Goal: Task Accomplishment & Management: Manage account settings

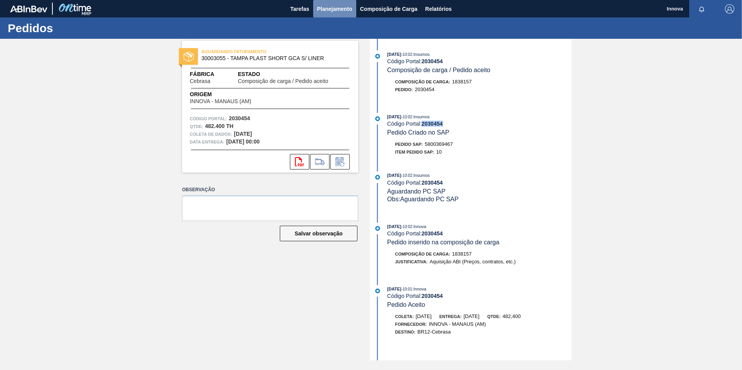
click at [330, 7] on span "Planejamento" at bounding box center [334, 8] width 35 height 9
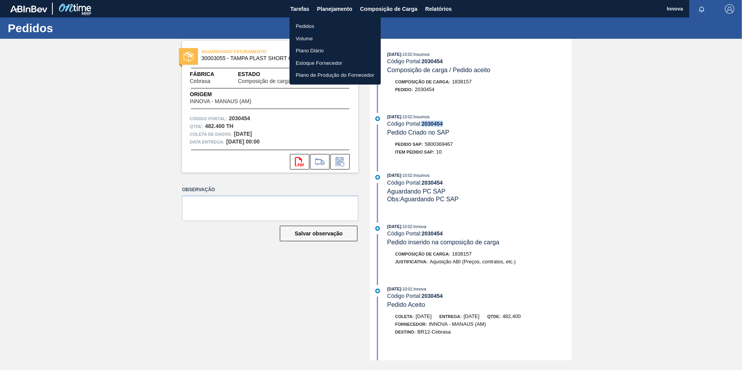
click at [304, 25] on li "Pedidos" at bounding box center [334, 26] width 91 height 12
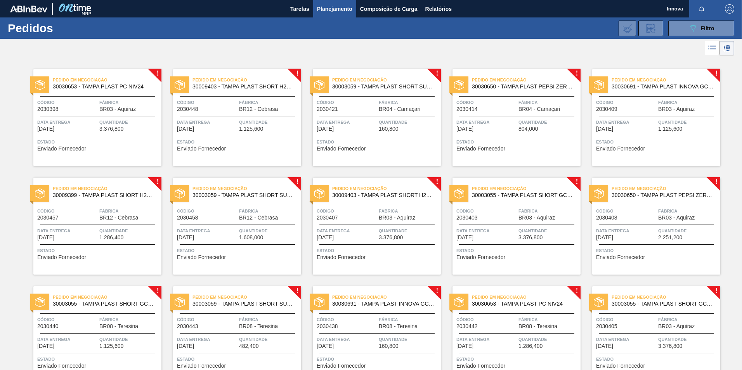
click at [235, 130] on div "Data entrega 24/10/2025" at bounding box center [207, 125] width 60 height 14
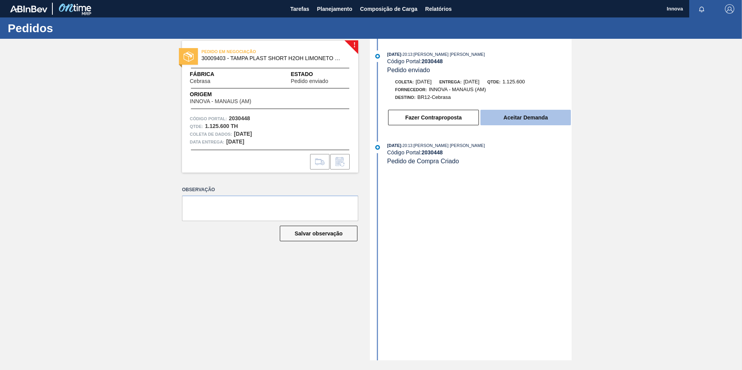
click at [539, 118] on button "Aceitar Demanda" at bounding box center [525, 118] width 90 height 16
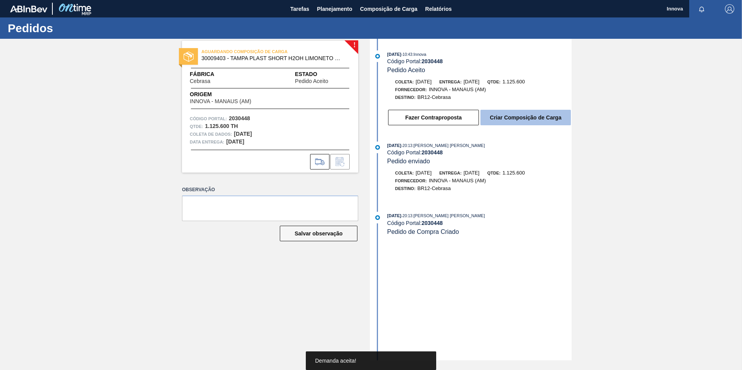
click at [534, 115] on button "Criar Composição de Carga" at bounding box center [525, 118] width 90 height 16
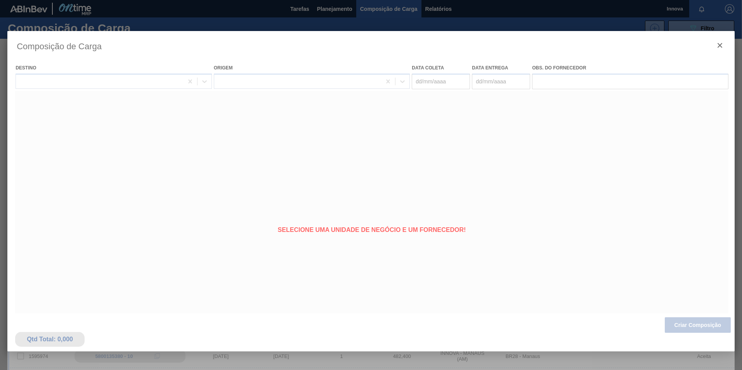
type coleta "[DATE]"
type entrega "[DATE]"
click at [695, 325] on div at bounding box center [370, 205] width 727 height 349
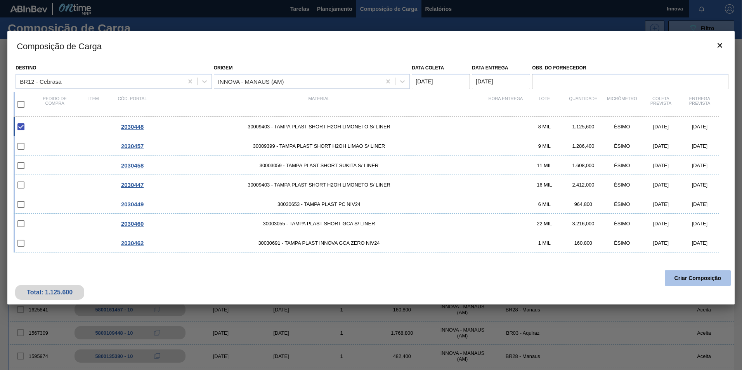
click at [692, 280] on button "Criar Composição" at bounding box center [697, 278] width 66 height 16
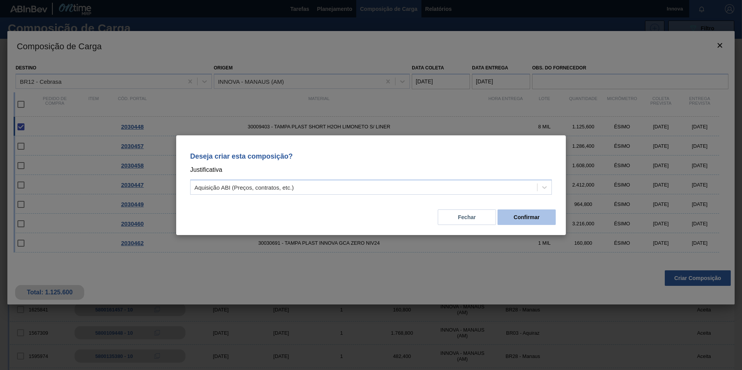
click at [536, 217] on button "Confirmar" at bounding box center [526, 217] width 58 height 16
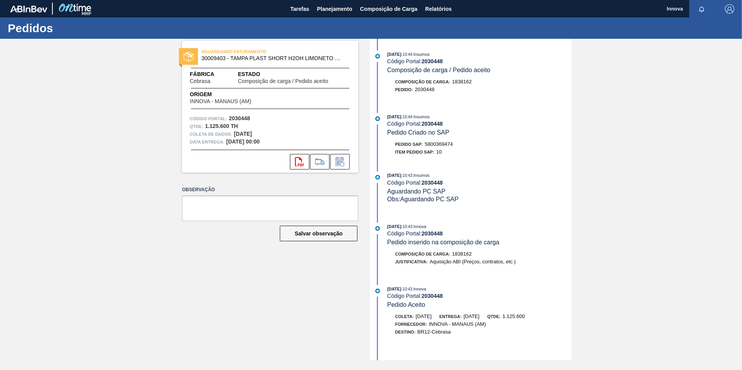
click at [434, 143] on span "5800369474" at bounding box center [439, 144] width 28 height 6
copy span "5800369474"
click at [435, 123] on strong "2030448" at bounding box center [431, 124] width 21 height 6
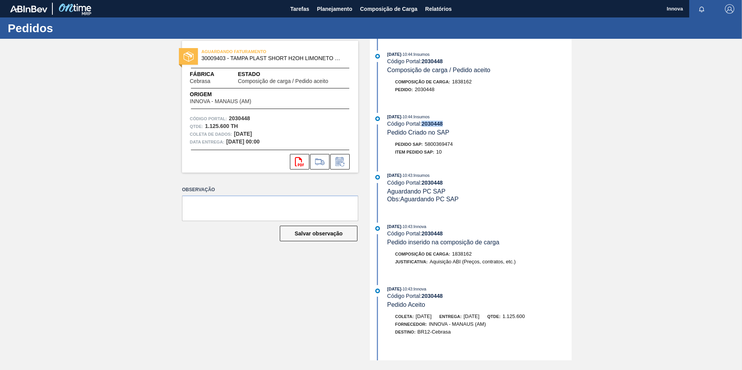
copy strong "2030448"
click at [331, 12] on span "Planejamento" at bounding box center [334, 8] width 35 height 9
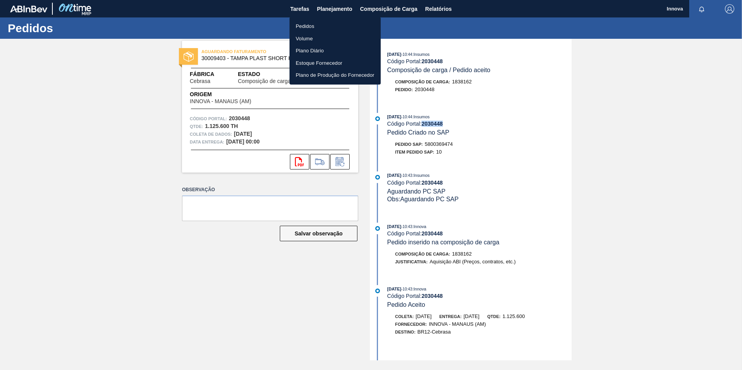
click at [310, 29] on li "Pedidos" at bounding box center [334, 26] width 91 height 12
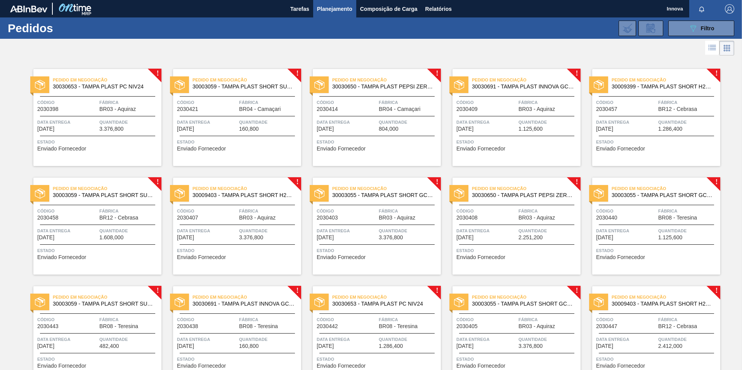
click at [650, 112] on div "Pedido em Negociação 30009399 - TAMPA PLAST SHORT H2OH LIMAO S/ LINER Código 20…" at bounding box center [656, 117] width 128 height 97
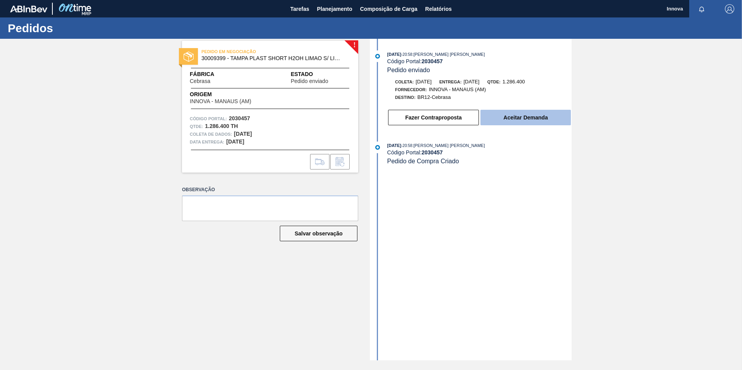
click at [539, 120] on button "Aceitar Demanda" at bounding box center [525, 118] width 90 height 16
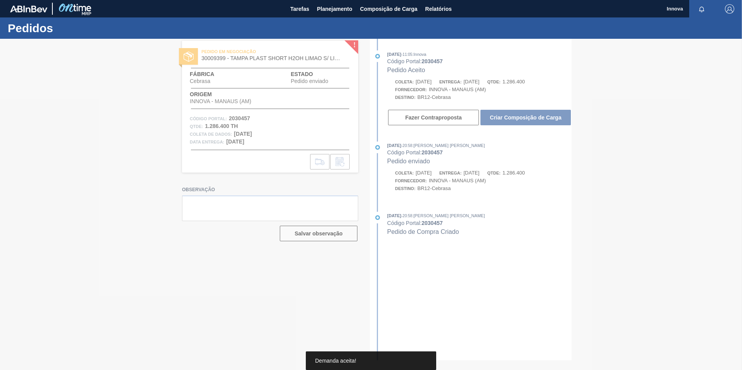
click at [519, 118] on div at bounding box center [371, 204] width 742 height 331
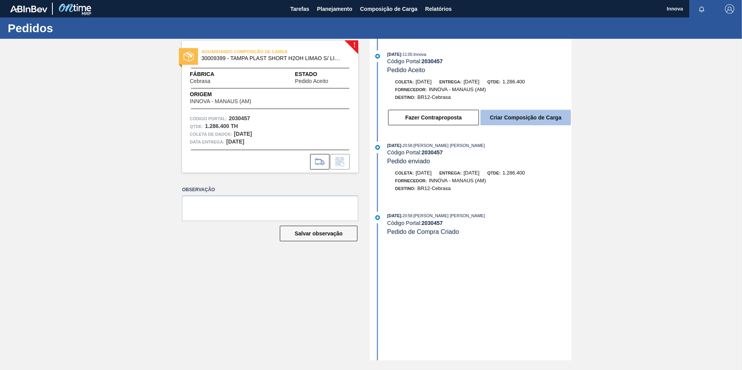
click at [522, 118] on button "Criar Composição de Carga" at bounding box center [525, 118] width 90 height 16
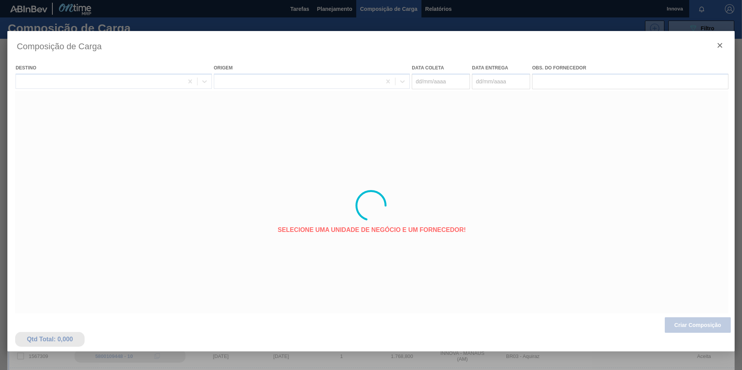
type coleta "[DATE]"
type entrega "04/11/2025"
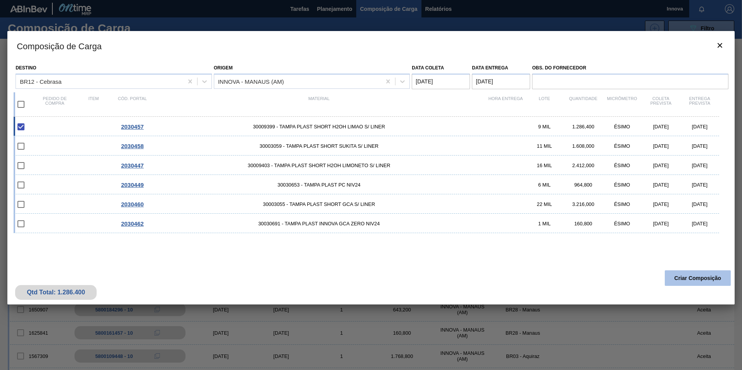
click at [679, 275] on button "Criar Composição" at bounding box center [697, 278] width 66 height 16
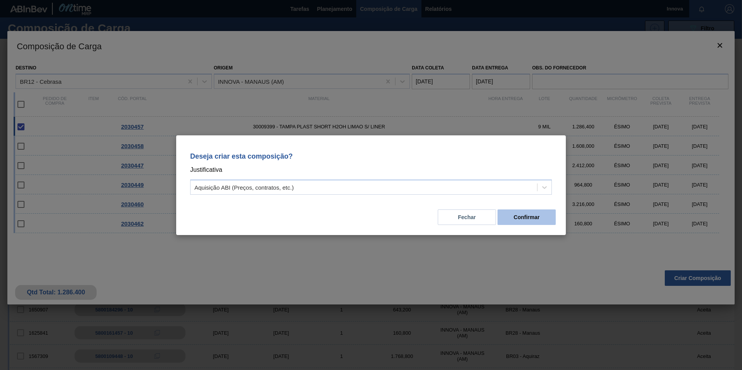
click at [522, 211] on button "Confirmar" at bounding box center [526, 217] width 58 height 16
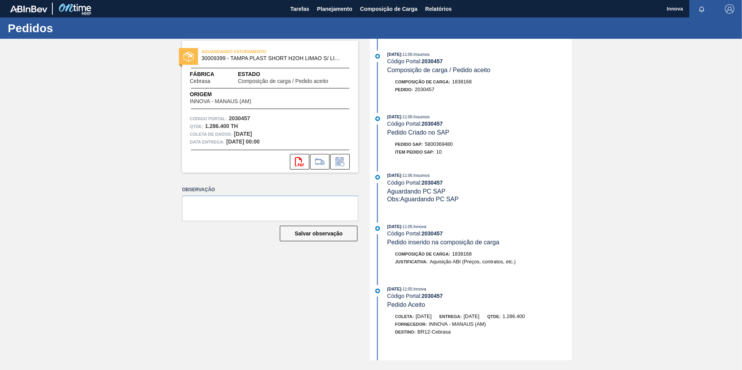
click at [431, 144] on span "5800369480" at bounding box center [439, 144] width 28 height 6
copy span "5800369480"
click at [426, 121] on strong "2030457" at bounding box center [431, 124] width 21 height 6
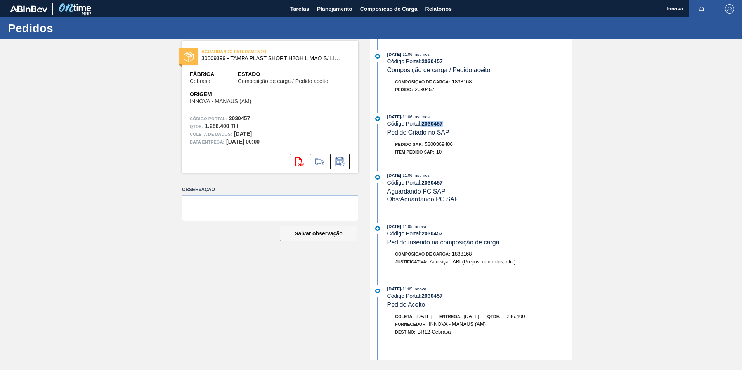
copy strong "2030457"
click at [433, 125] on strong "2030457" at bounding box center [431, 124] width 21 height 6
click at [325, 6] on span "Planejamento" at bounding box center [334, 8] width 35 height 9
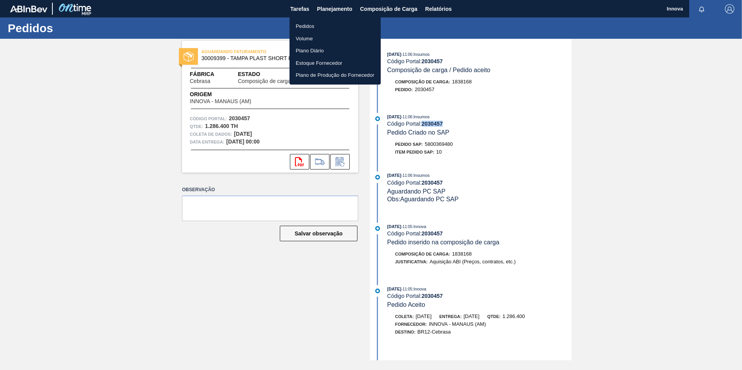
click at [304, 22] on li "Pedidos" at bounding box center [334, 26] width 91 height 12
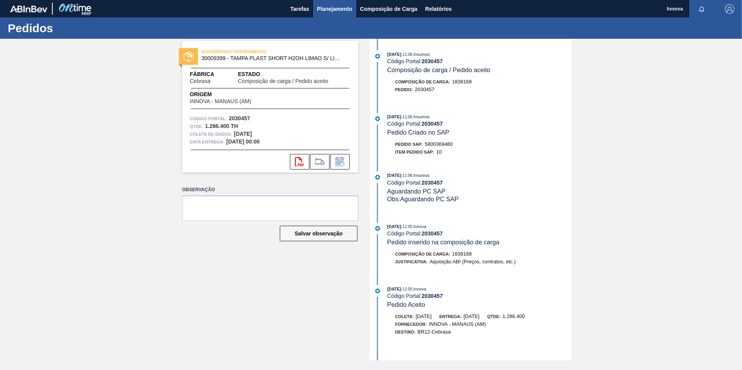
click at [320, 6] on span "Planejamento" at bounding box center [334, 8] width 35 height 9
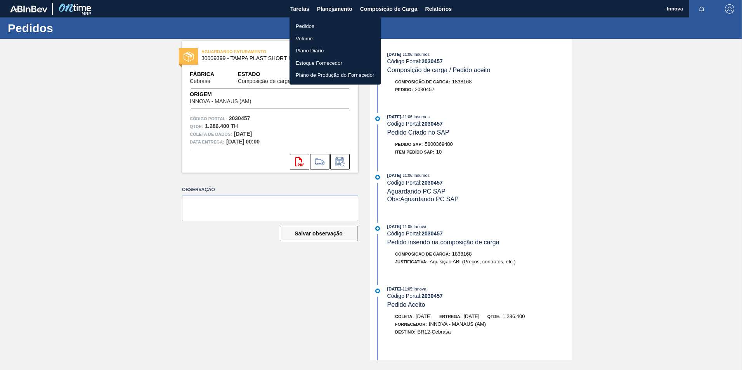
click at [307, 24] on li "Pedidos" at bounding box center [334, 26] width 91 height 12
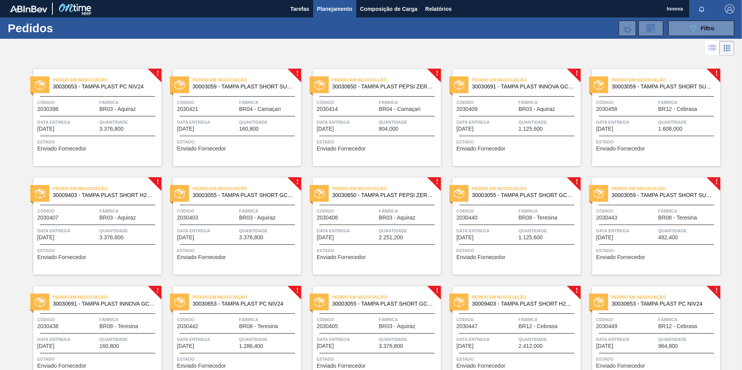
click at [637, 112] on div "Código 2030458" at bounding box center [626, 106] width 60 height 14
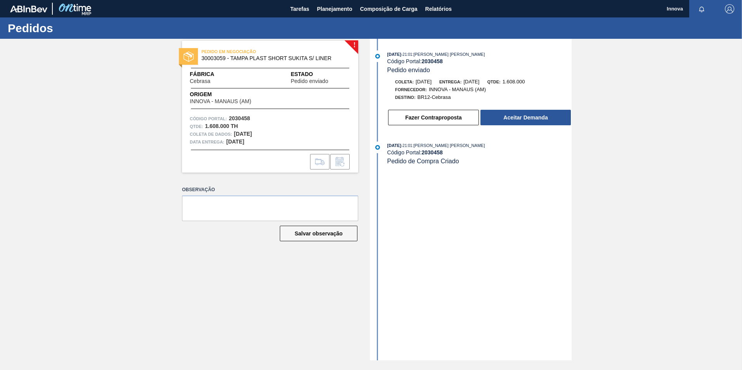
click at [537, 103] on div "Coleta: 20/10/2025 Entrega: 04/11/2025 Qtde: 1.608.000 Fornecedor: INNOVA - MAN…" at bounding box center [472, 102] width 200 height 48
click at [532, 116] on button "Aceitar Demanda" at bounding box center [525, 118] width 90 height 16
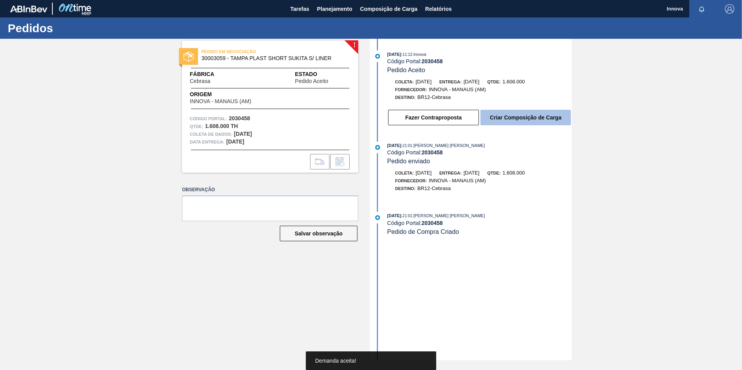
click at [525, 119] on button "Criar Composição de Carga" at bounding box center [525, 118] width 90 height 16
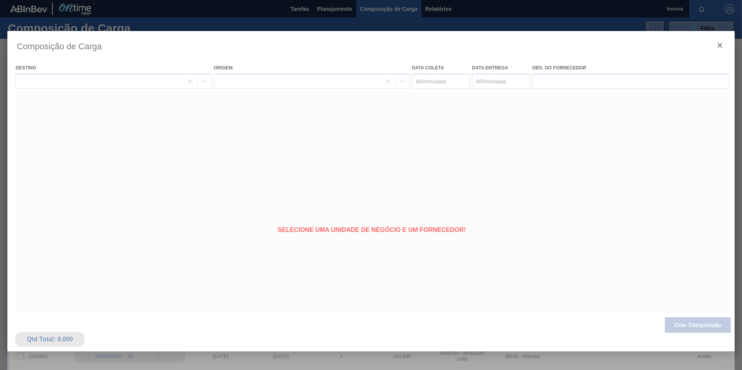
type coleta "[DATE]"
type entrega "[DATE]"
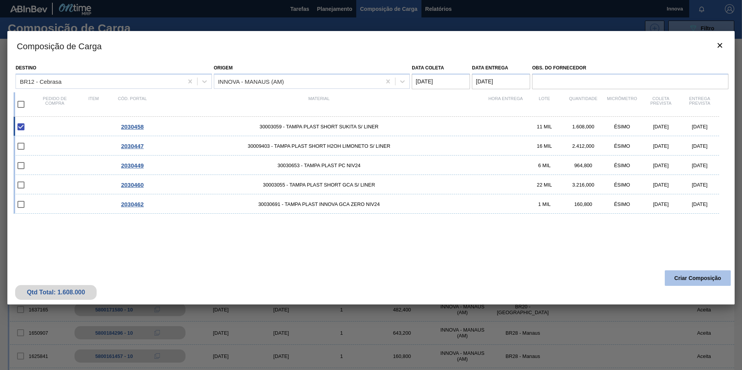
click at [696, 279] on button "Criar Composição" at bounding box center [697, 278] width 66 height 16
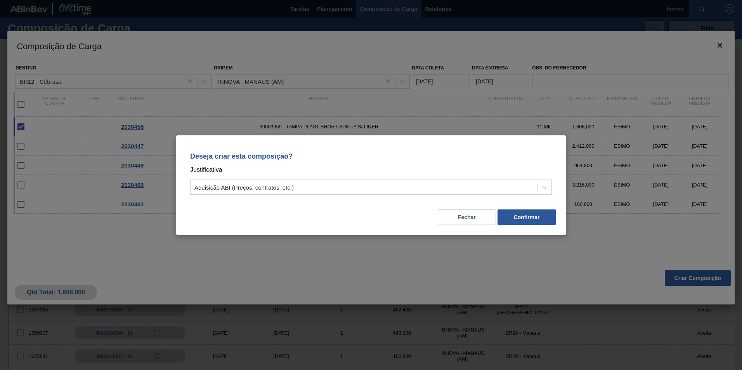
click at [495, 215] on button "Fechar" at bounding box center [466, 217] width 58 height 16
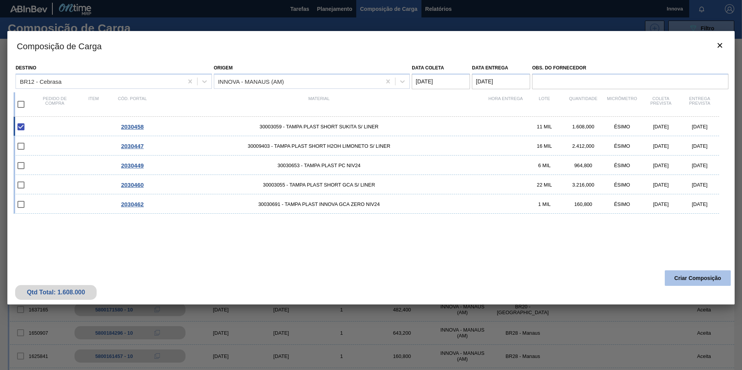
click at [718, 276] on button "Criar Composição" at bounding box center [697, 278] width 66 height 16
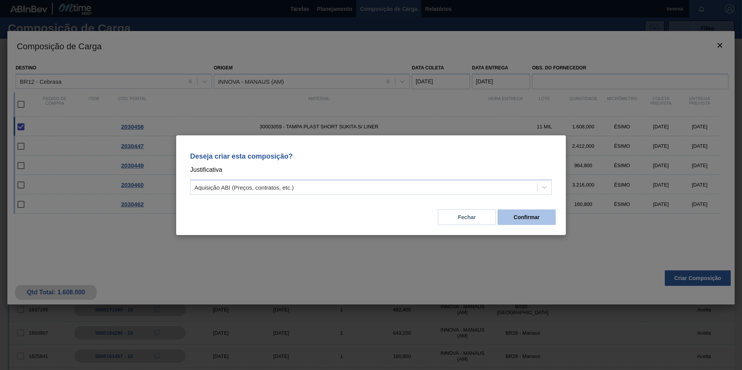
click at [530, 222] on button "Confirmar" at bounding box center [526, 217] width 58 height 16
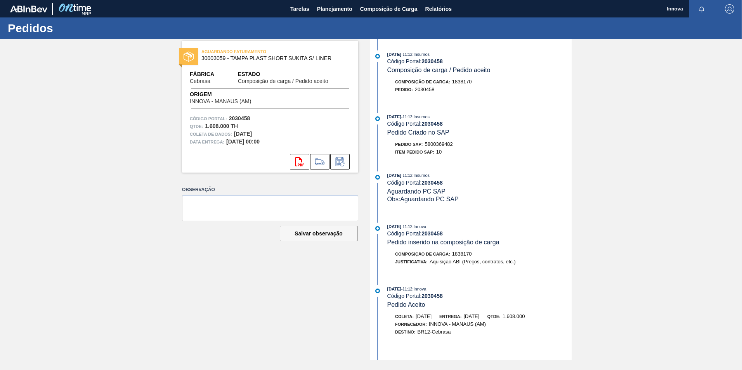
click at [440, 144] on span "5800369482" at bounding box center [439, 144] width 28 height 6
copy span "5800369482"
click at [429, 124] on strong "2030458" at bounding box center [431, 124] width 21 height 6
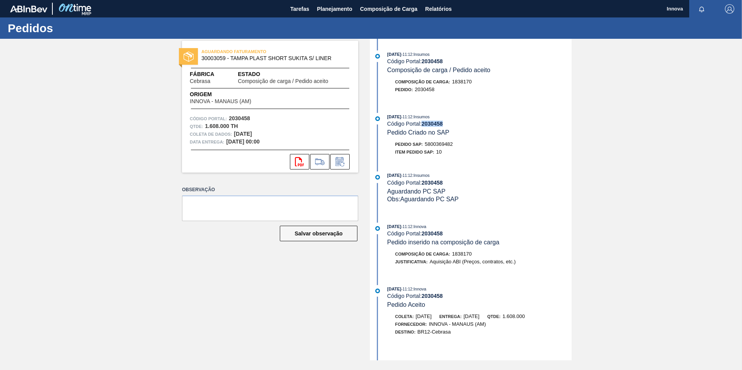
copy strong "2030458"
click at [242, 305] on div "AGUARDANDO FATURAMENTO 30003059 - TAMPA PLAST SHORT SUKITA S/ LINER Fábrica Ceb…" at bounding box center [264, 200] width 188 height 322
click at [330, 6] on span "Planejamento" at bounding box center [334, 8] width 35 height 9
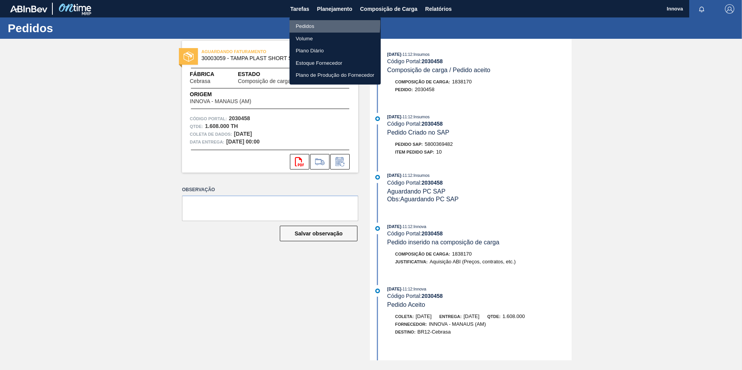
click at [305, 24] on li "Pedidos" at bounding box center [334, 26] width 91 height 12
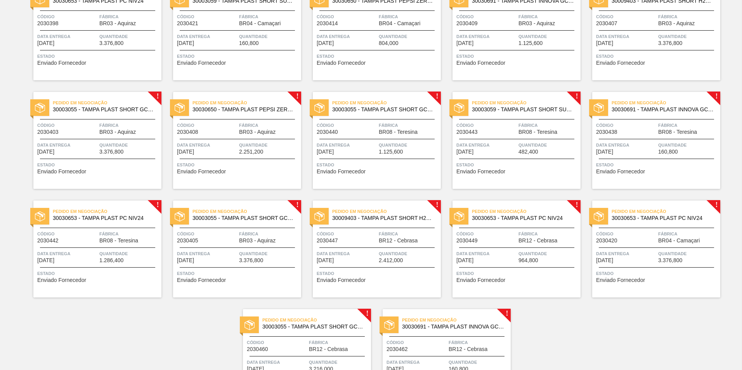
scroll to position [150, 0]
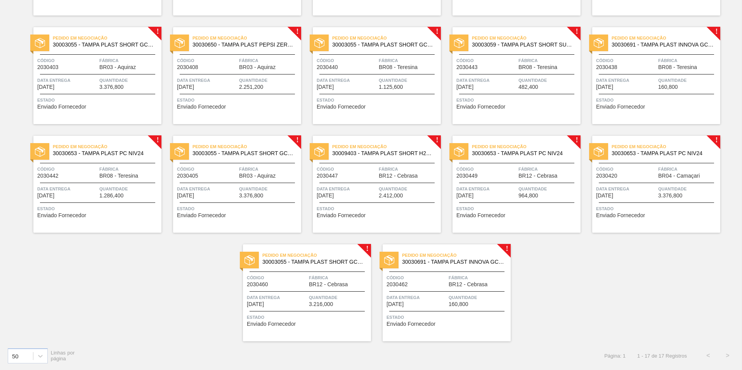
click at [289, 298] on span "Data entrega" at bounding box center [277, 298] width 60 height 8
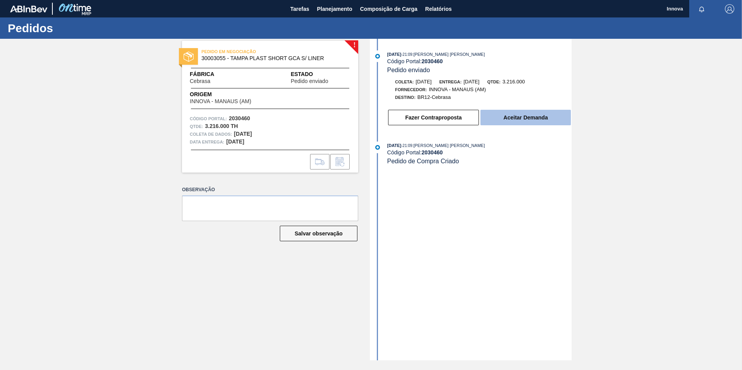
click at [540, 122] on button "Aceitar Demanda" at bounding box center [525, 118] width 90 height 16
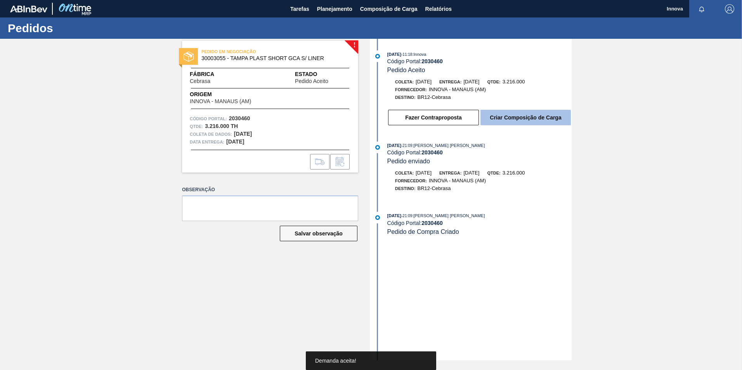
click at [518, 120] on button "Criar Composição de Carga" at bounding box center [525, 118] width 90 height 16
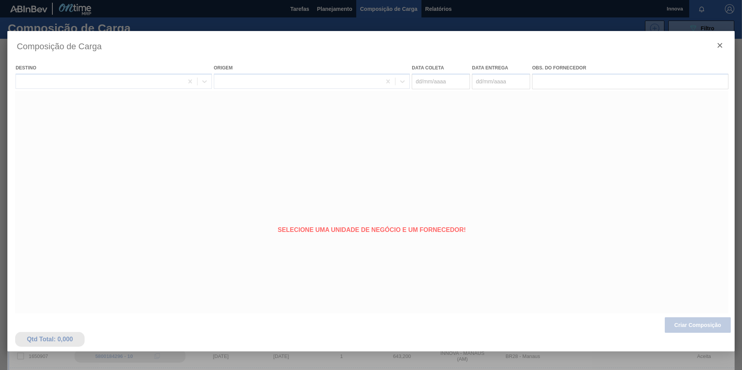
type coleta "10/11/2025"
type entrega "25/11/2025"
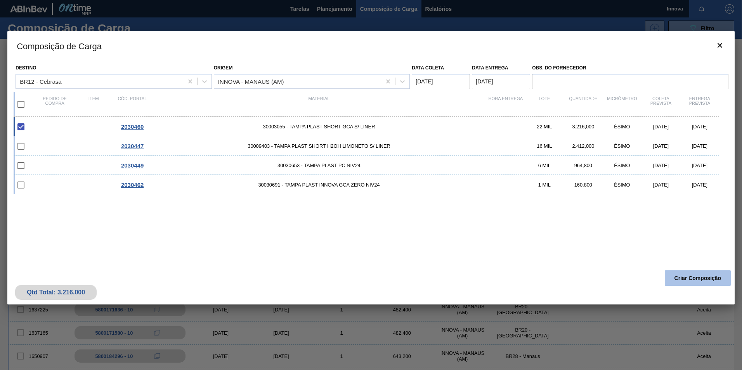
click at [693, 277] on button "Criar Composição" at bounding box center [697, 278] width 66 height 16
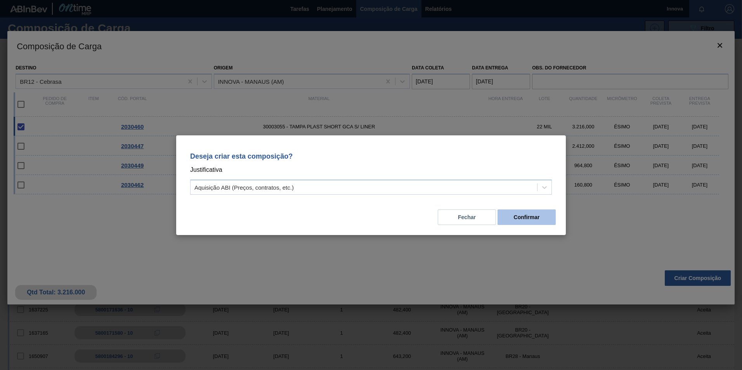
click at [529, 216] on button "Confirmar" at bounding box center [526, 217] width 58 height 16
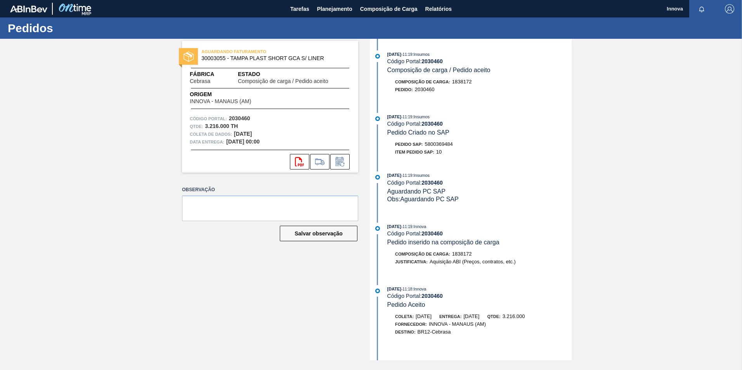
click at [442, 142] on span "5800369484" at bounding box center [439, 144] width 28 height 6
copy span "5800369484"
click at [430, 122] on strong "2030460" at bounding box center [431, 124] width 21 height 6
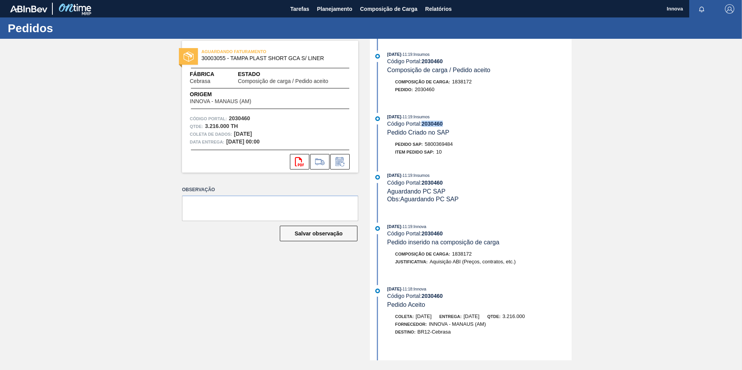
copy strong "2030460"
click at [339, 10] on span "Planejamento" at bounding box center [334, 8] width 35 height 9
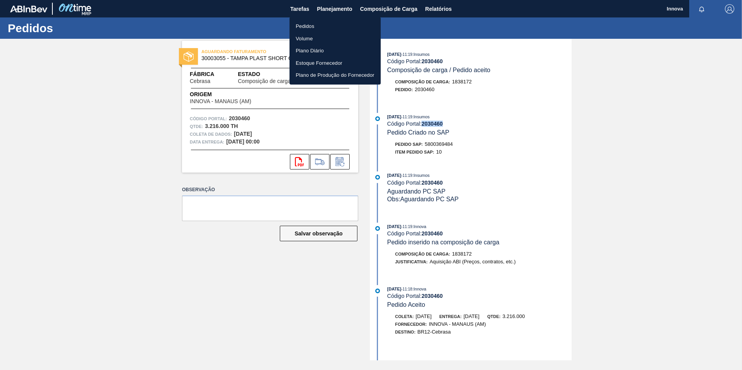
click at [310, 30] on li "Pedidos" at bounding box center [334, 26] width 91 height 12
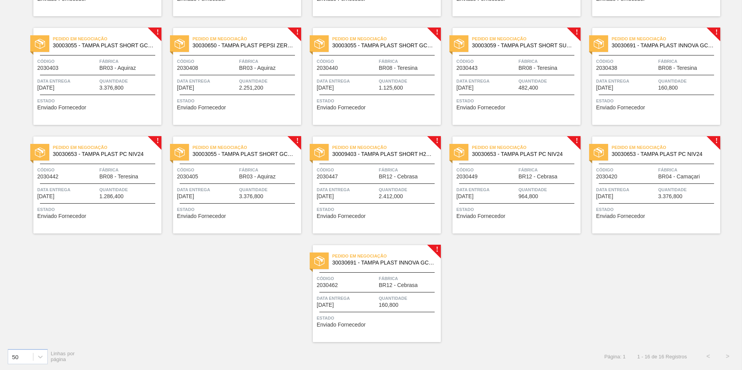
scroll to position [150, 0]
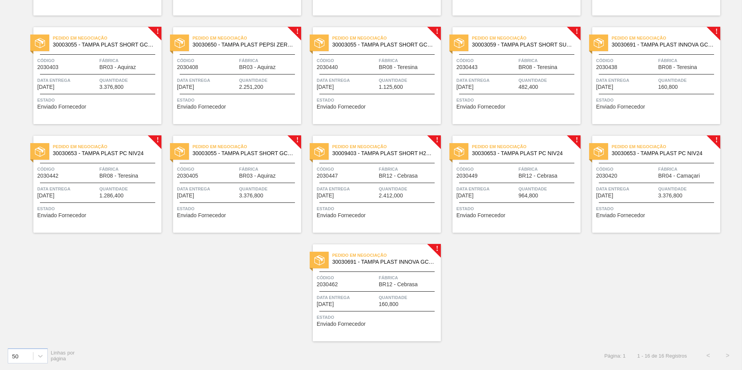
click at [384, 273] on div "Pedido em Negociação 30030691 - TAMPA PLAST INNOVA GCA ZERO NIV24 Código 203046…" at bounding box center [377, 292] width 128 height 97
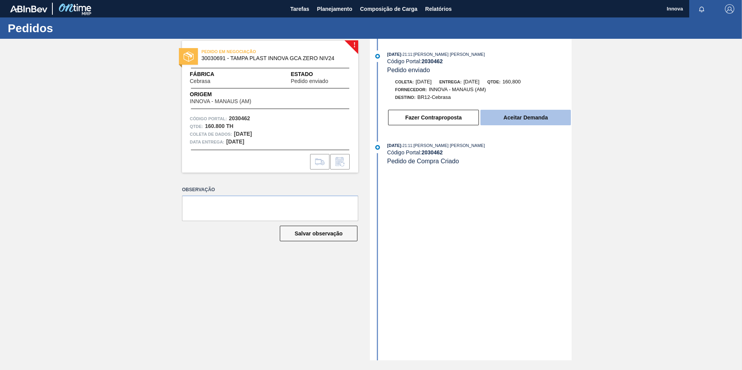
click at [514, 118] on button "Aceitar Demanda" at bounding box center [525, 118] width 90 height 16
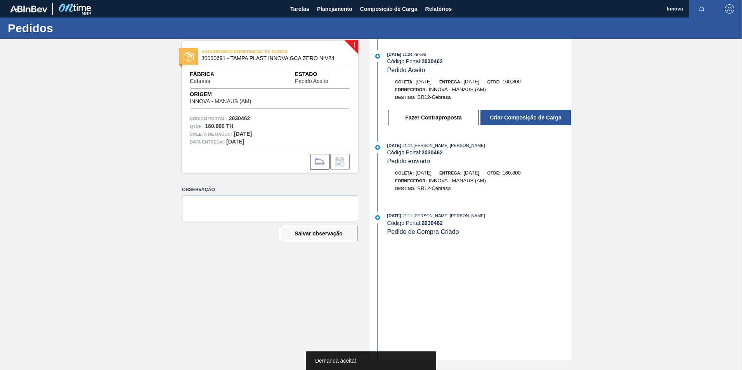
click at [524, 109] on div "Fazer Contraproposta Criar Composição de Carga" at bounding box center [479, 117] width 184 height 17
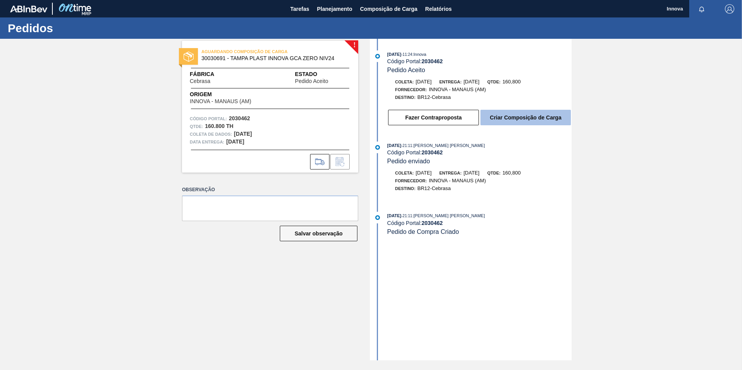
click at [524, 116] on button "Criar Composição de Carga" at bounding box center [525, 118] width 90 height 16
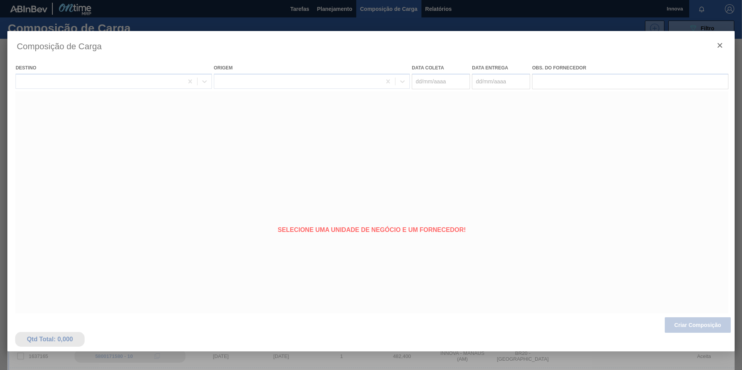
type coleta "10/11/2025"
type entrega "25/11/2025"
click at [701, 327] on div at bounding box center [370, 205] width 727 height 349
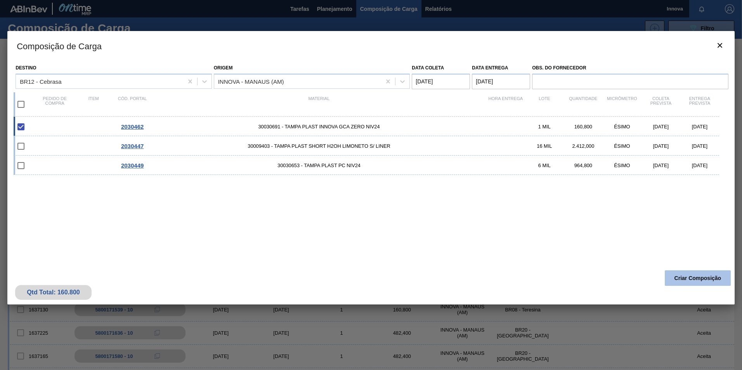
click at [695, 284] on button "Criar Composição" at bounding box center [697, 278] width 66 height 16
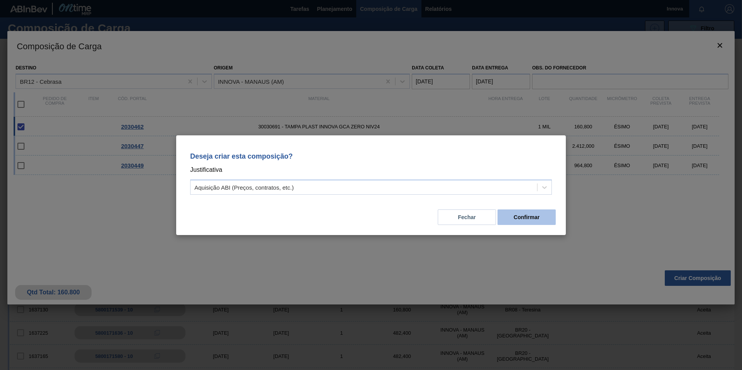
click at [543, 220] on button "Confirmar" at bounding box center [526, 217] width 58 height 16
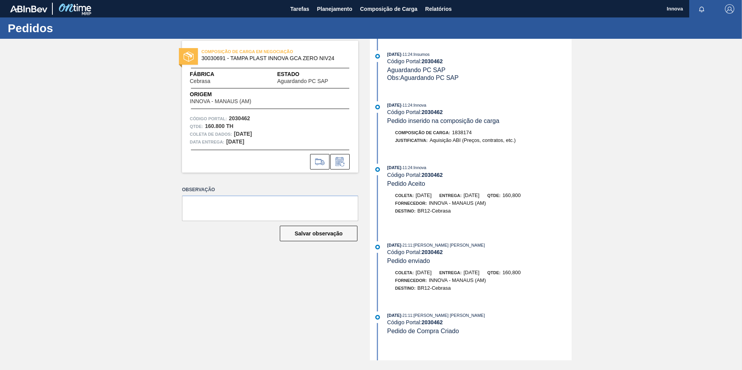
click at [429, 114] on strong "2030462" at bounding box center [431, 112] width 21 height 6
copy strong "2030462"
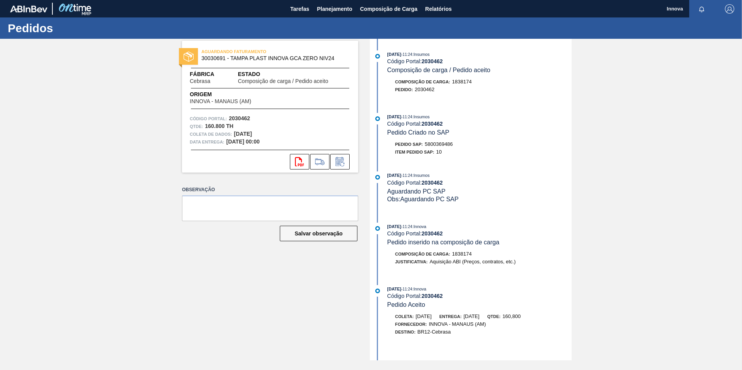
click at [436, 141] on div "Pedido SAP: 5800369486" at bounding box center [424, 144] width 58 height 8
copy span "5800369486"
click at [441, 124] on strong "2030462" at bounding box center [431, 124] width 21 height 6
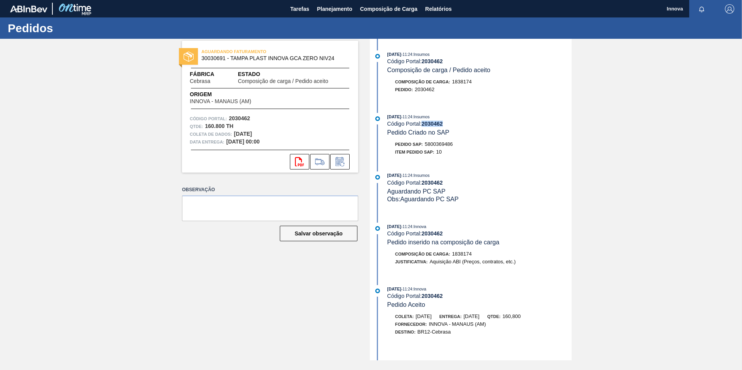
copy strong "2030462"
click at [339, 16] on button "Planejamento" at bounding box center [334, 8] width 43 height 17
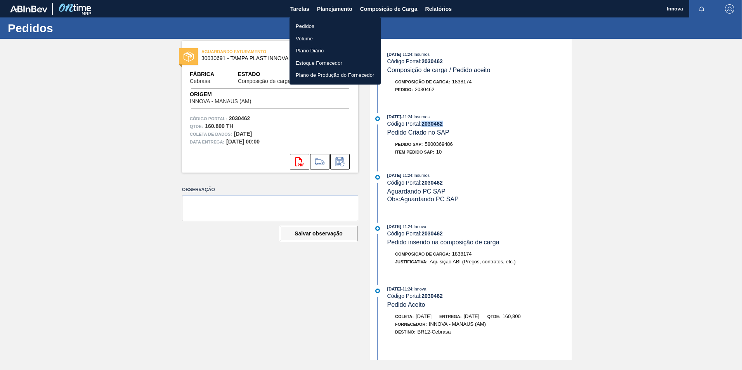
click at [309, 24] on li "Pedidos" at bounding box center [334, 26] width 91 height 12
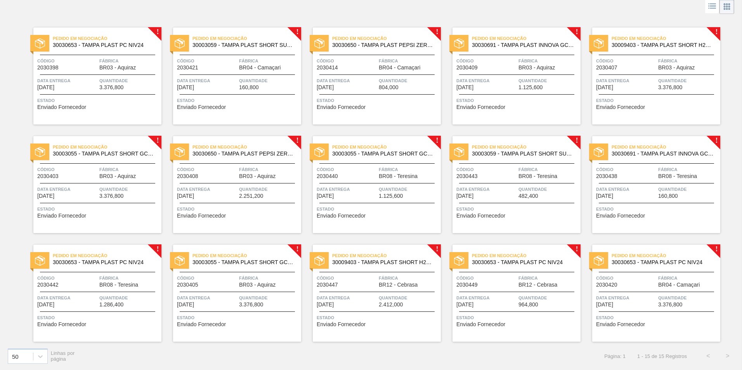
scroll to position [42, 0]
click at [361, 278] on span "Código" at bounding box center [346, 278] width 60 height 8
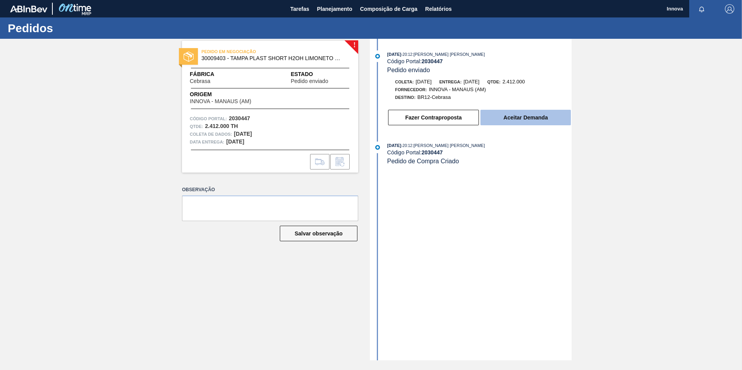
click at [515, 114] on button "Aceitar Demanda" at bounding box center [525, 118] width 90 height 16
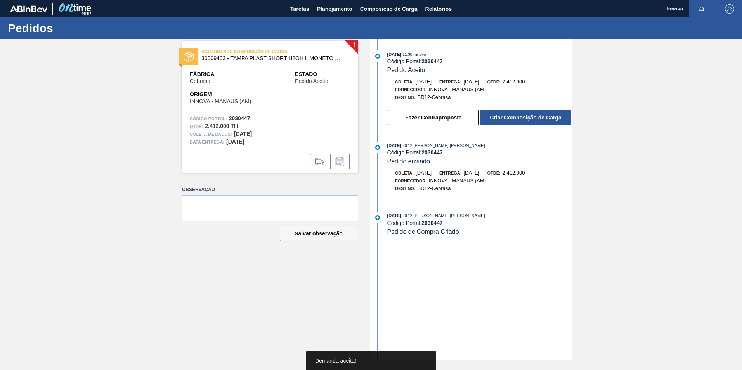
click at [519, 117] on button "Criar Composição de Carga" at bounding box center [525, 118] width 90 height 16
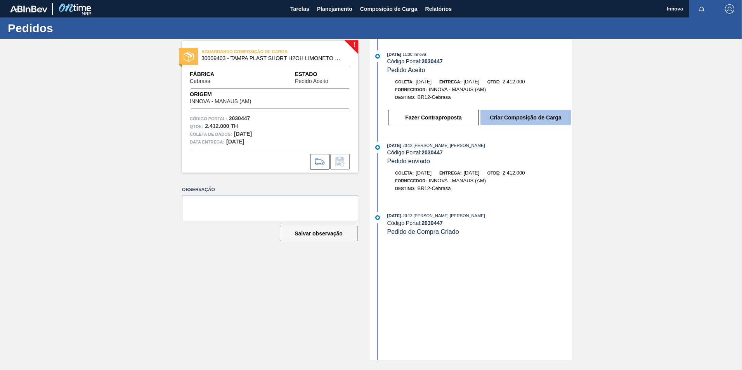
click at [533, 121] on button "Criar Composição de Carga" at bounding box center [525, 118] width 90 height 16
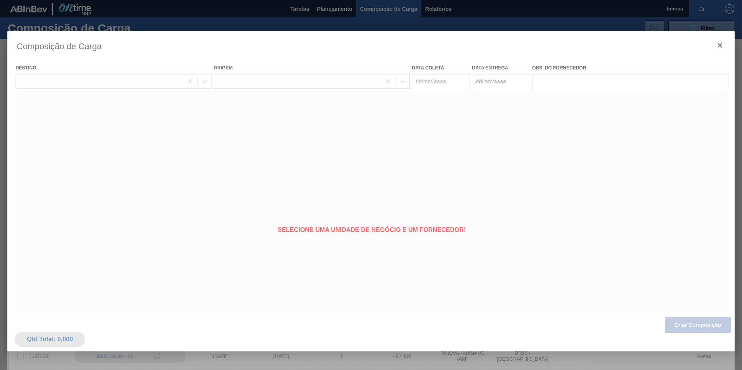
type coleta "[DATE]"
type entrega "[DATE]"
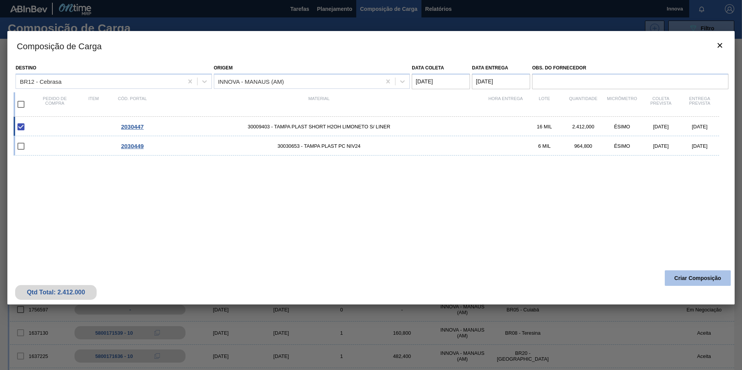
click at [692, 283] on button "Criar Composição" at bounding box center [697, 278] width 66 height 16
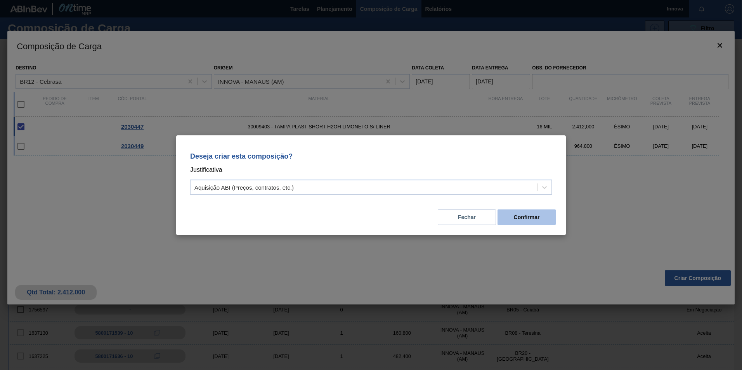
click at [531, 223] on button "Confirmar" at bounding box center [526, 217] width 58 height 16
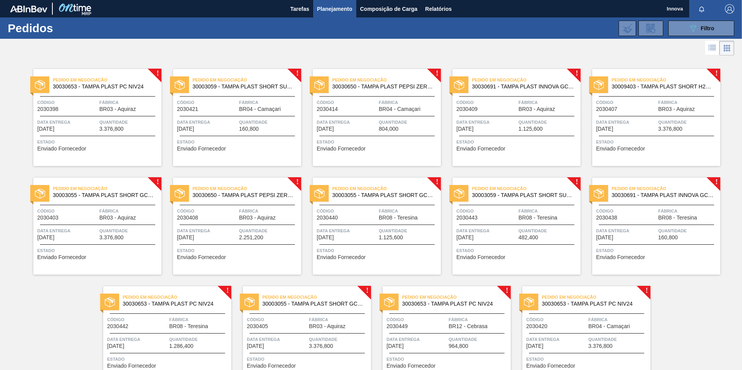
scroll to position [39, 0]
click at [501, 331] on div "Pedido em Negociação 30030653 - TAMPA PLAST PC NIV24 Código 2030449 Fábrica BR1…" at bounding box center [446, 334] width 128 height 97
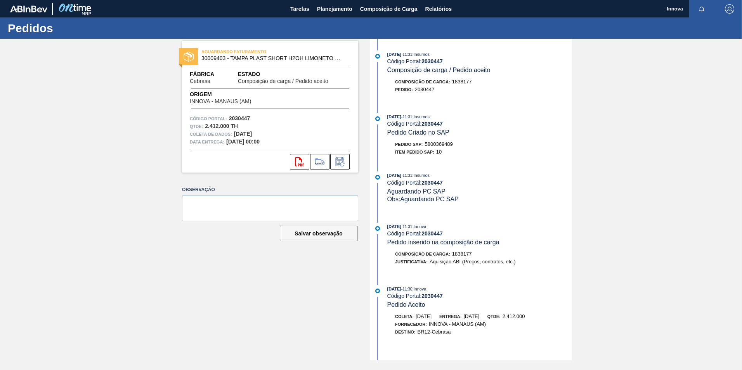
click at [427, 142] on span "5800369489" at bounding box center [439, 144] width 28 height 6
copy span "5800369489"
click at [433, 126] on strong "2030447" at bounding box center [431, 124] width 21 height 6
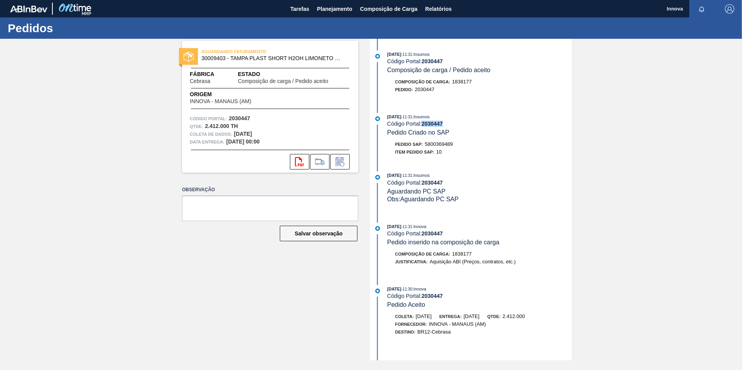
copy strong "2030447"
click at [342, 9] on span "Planejamento" at bounding box center [334, 8] width 35 height 9
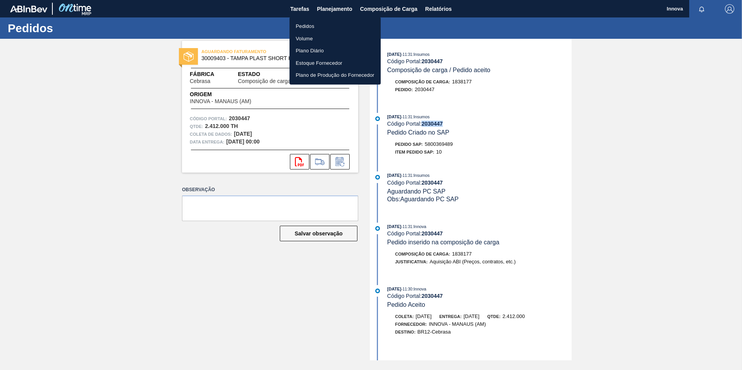
click at [311, 24] on li "Pedidos" at bounding box center [334, 26] width 91 height 12
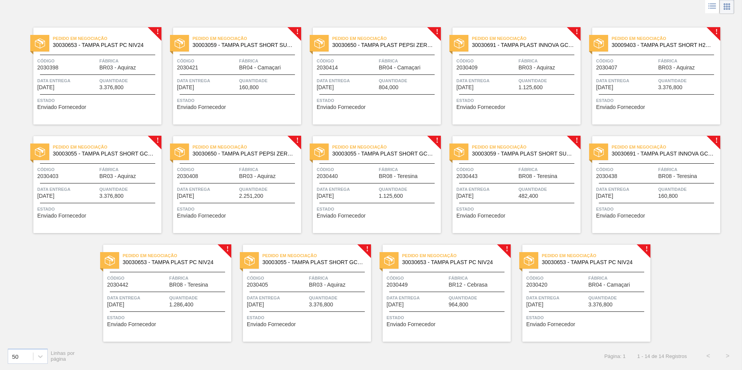
scroll to position [42, 0]
click at [436, 299] on span "Data entrega" at bounding box center [416, 298] width 60 height 8
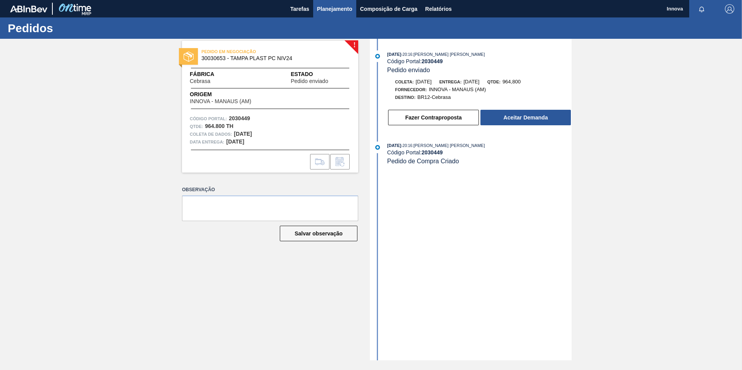
click at [328, 10] on span "Planejamento" at bounding box center [334, 8] width 35 height 9
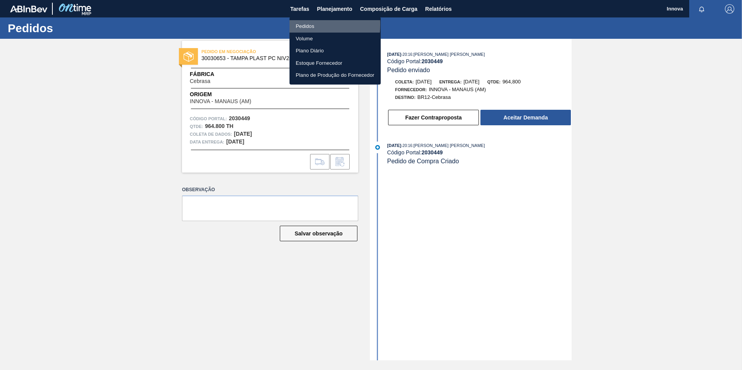
click at [304, 24] on li "Pedidos" at bounding box center [334, 26] width 91 height 12
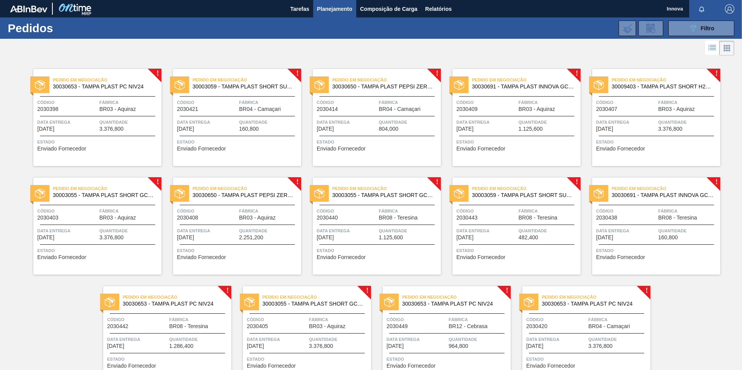
scroll to position [39, 0]
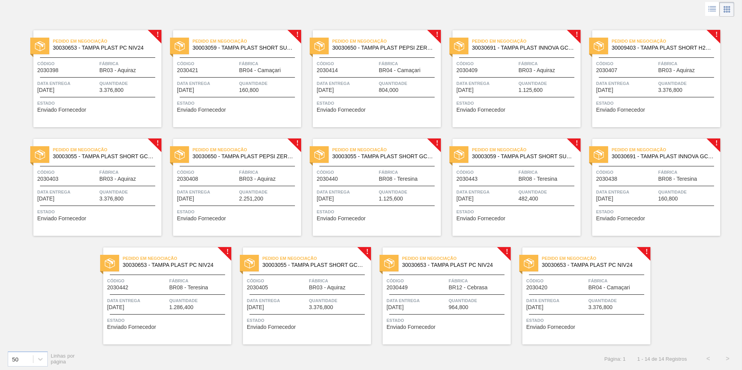
click at [435, 285] on span "Código" at bounding box center [416, 281] width 60 height 8
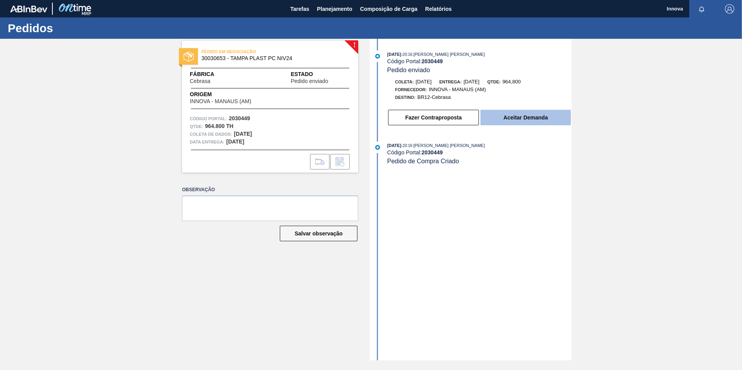
click at [519, 119] on button "Aceitar Demanda" at bounding box center [525, 118] width 90 height 16
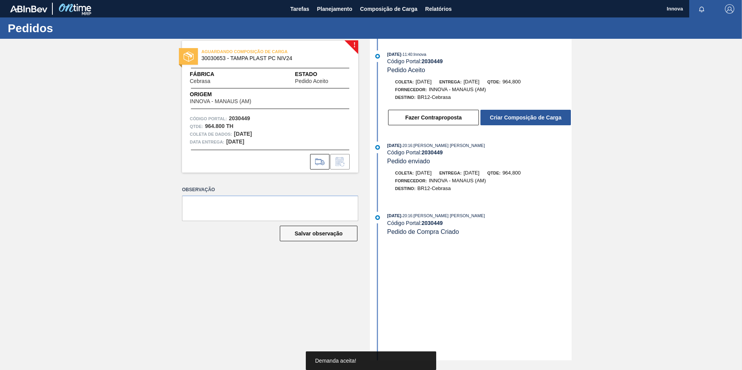
click at [519, 117] on button "Criar Composição de Carga" at bounding box center [525, 118] width 90 height 16
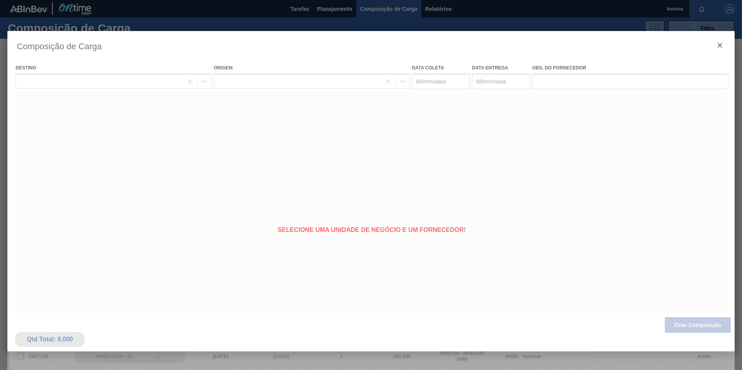
type coleta "[DATE]"
type entrega "[DATE]"
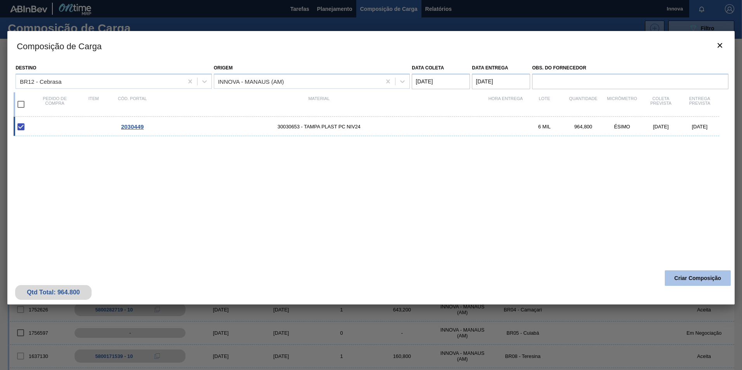
click at [688, 281] on button "Criar Composição" at bounding box center [697, 278] width 66 height 16
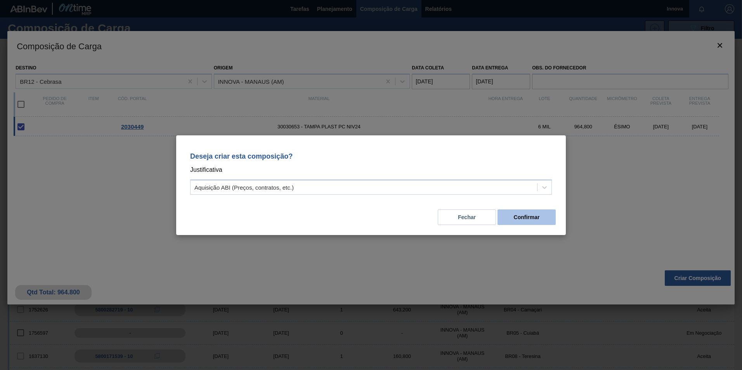
click at [521, 216] on button "Confirmar" at bounding box center [526, 217] width 58 height 16
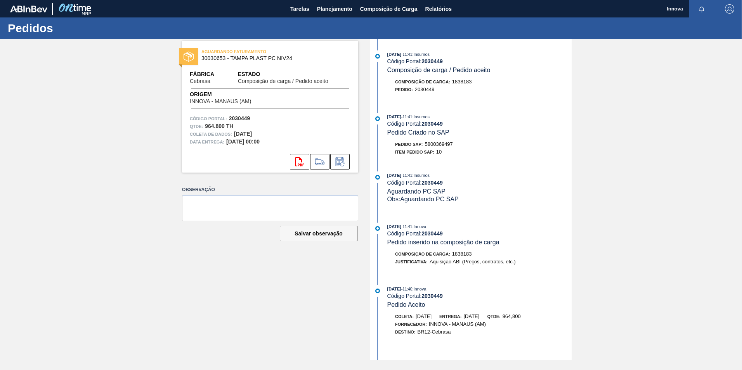
click at [436, 143] on span "5800369497" at bounding box center [439, 144] width 28 height 6
copy span "5800369497"
click at [432, 124] on strong "2030449" at bounding box center [431, 124] width 21 height 6
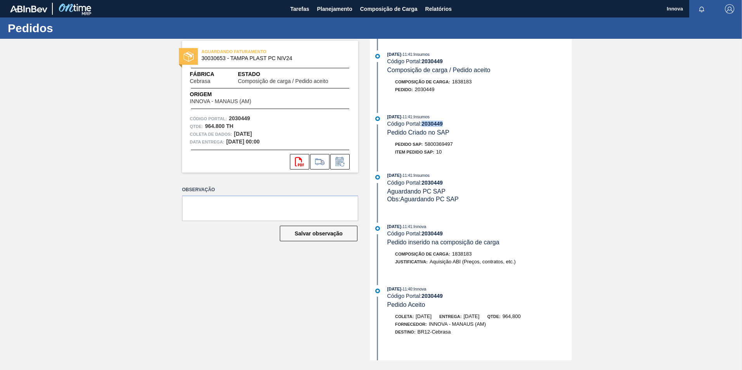
copy strong "2030449"
click at [329, 6] on span "Planejamento" at bounding box center [334, 8] width 35 height 9
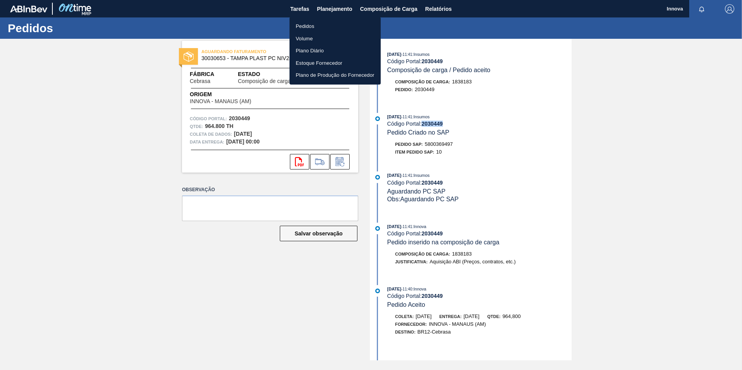
click at [302, 26] on li "Pedidos" at bounding box center [334, 26] width 91 height 12
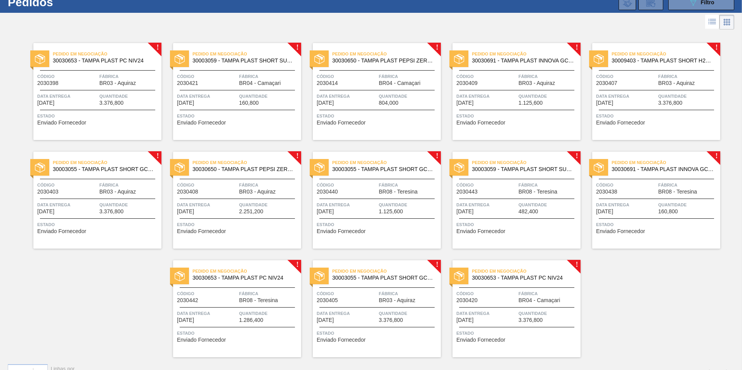
scroll to position [3, 0]
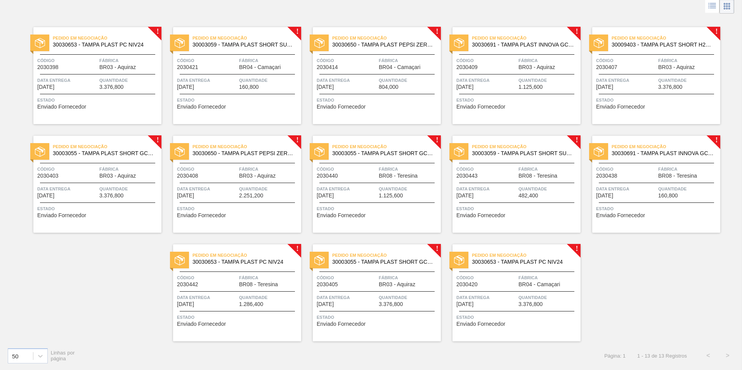
click at [673, 292] on div "! Pedido em Negociação 30030653 - TAMPA PLAST PC NIV24 Código 2030398 Fábrica B…" at bounding box center [371, 179] width 742 height 326
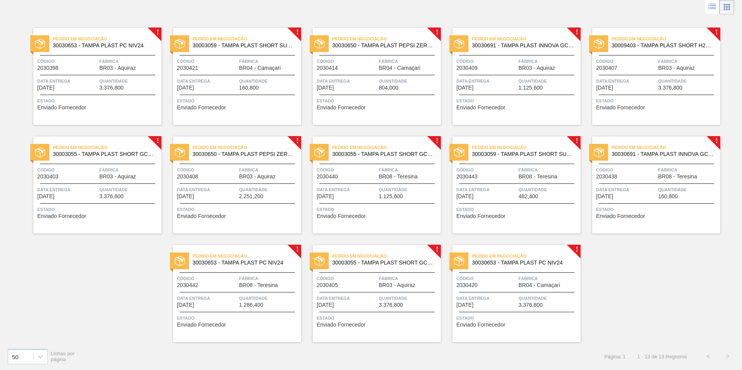
scroll to position [42, 0]
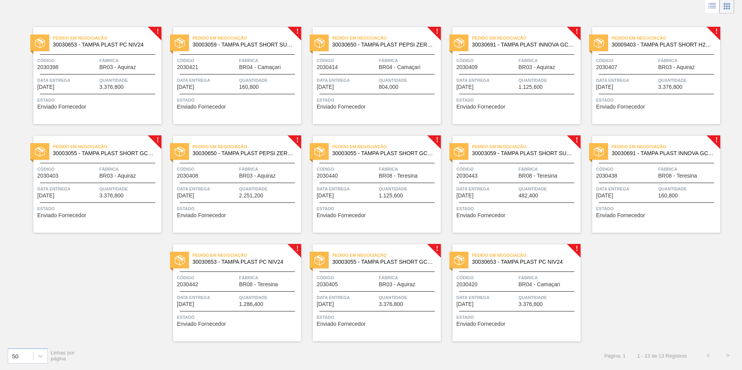
click at [86, 79] on span "Data entrega" at bounding box center [67, 80] width 60 height 8
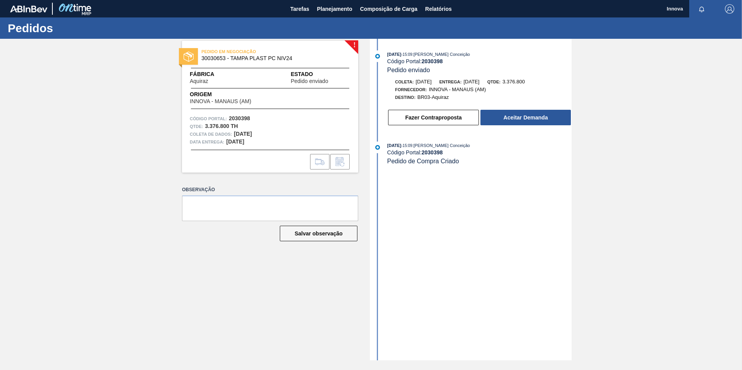
click at [495, 124] on button "Aceitar Demanda" at bounding box center [525, 118] width 90 height 16
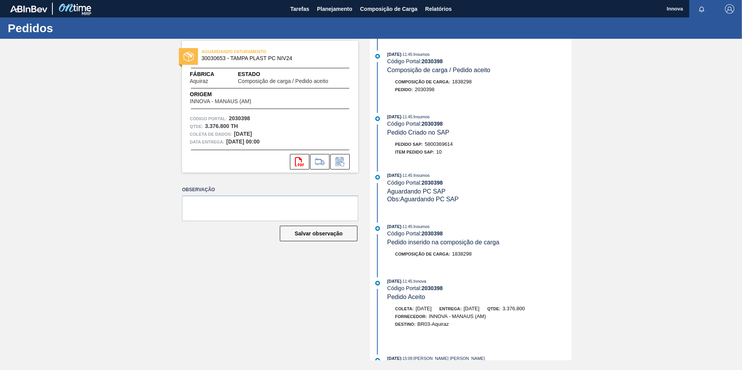
click at [431, 136] on div "Pedido Criado no SAP" at bounding box center [418, 133] width 62 height 8
click at [433, 142] on span "5800369614" at bounding box center [439, 144] width 28 height 6
copy span "5800369614"
click at [683, 160] on div "AGUARDANDO FATURAMENTO 30030653 - TAMPA PLAST PC NIV24 Fábrica Aquiraz Estado C…" at bounding box center [371, 200] width 742 height 322
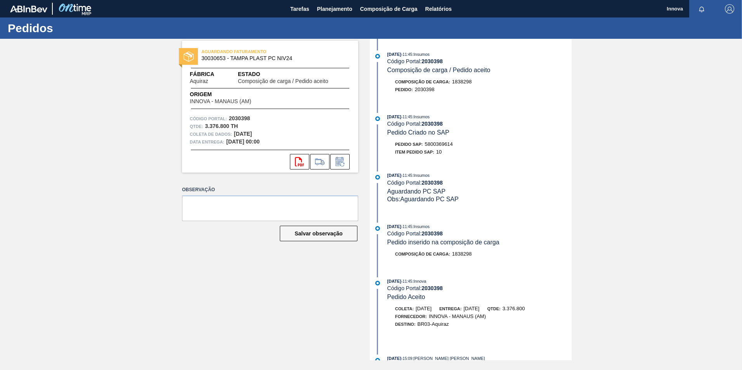
click at [434, 123] on strong "2030398" at bounding box center [431, 124] width 21 height 6
drag, startPoint x: 434, startPoint y: 123, endPoint x: 379, endPoint y: 133, distance: 56.4
click at [434, 123] on strong "2030398" at bounding box center [431, 124] width 21 height 6
copy strong "2030398"
click at [143, 221] on div "AGUARDANDO FATURAMENTO 30030653 - TAMPA PLAST PC NIV24 Fábrica Aquiraz Estado C…" at bounding box center [371, 200] width 742 height 322
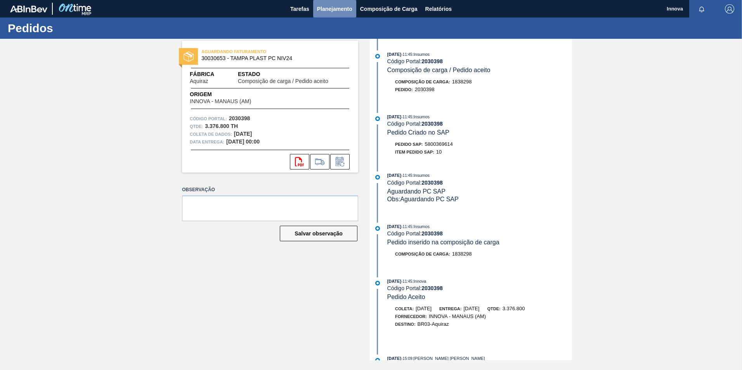
click at [326, 11] on span "Planejamento" at bounding box center [334, 8] width 35 height 9
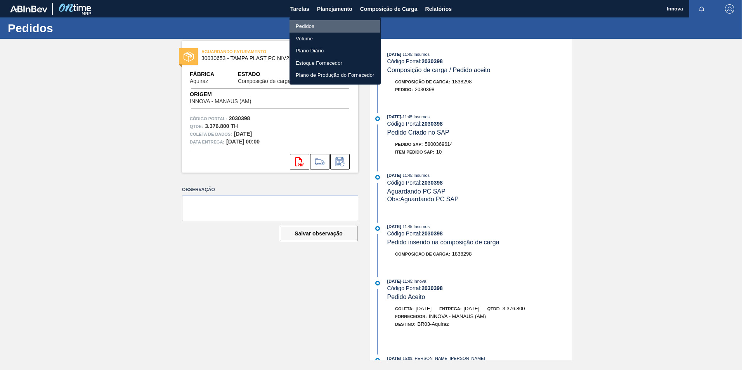
click at [317, 27] on li "Pedidos" at bounding box center [334, 26] width 91 height 12
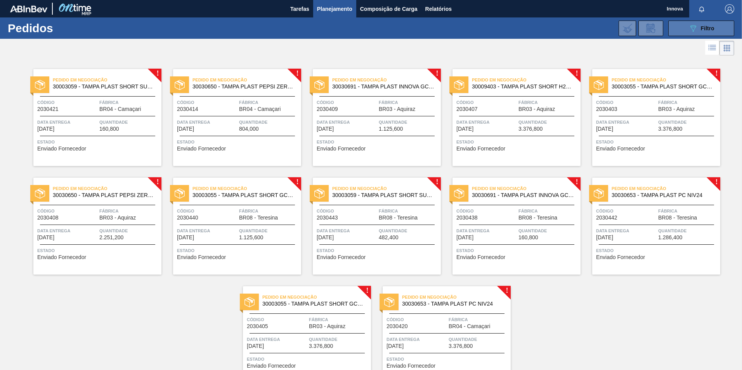
click at [686, 25] on button "089F7B8B-B2A5-4AFE-B5C0-19BA573D28AC Filtro" at bounding box center [701, 29] width 66 height 16
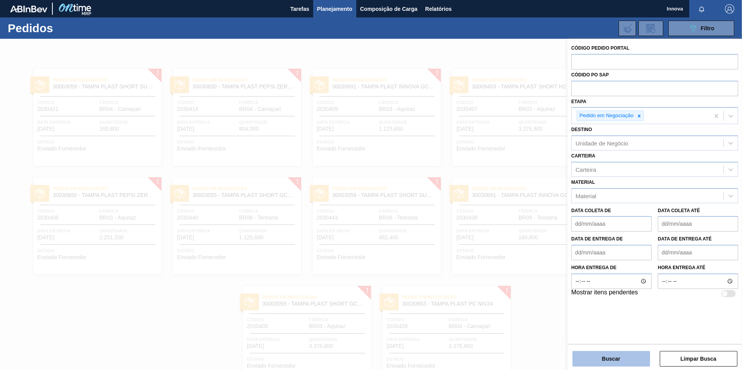
click at [608, 357] on button "Buscar" at bounding box center [611, 359] width 78 height 16
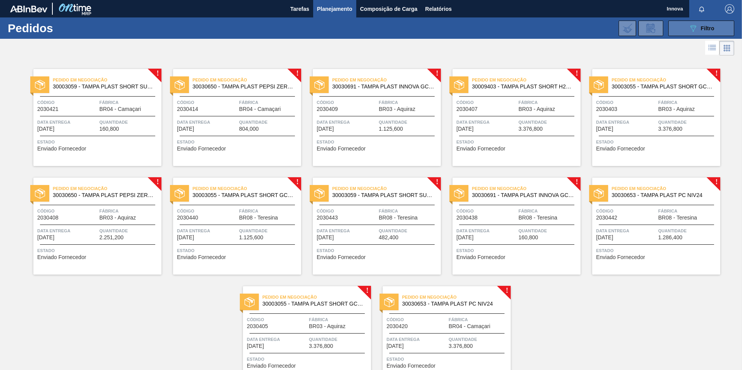
click at [688, 26] on icon "089F7B8B-B2A5-4AFE-B5C0-19BA573D28AC" at bounding box center [692, 28] width 9 height 9
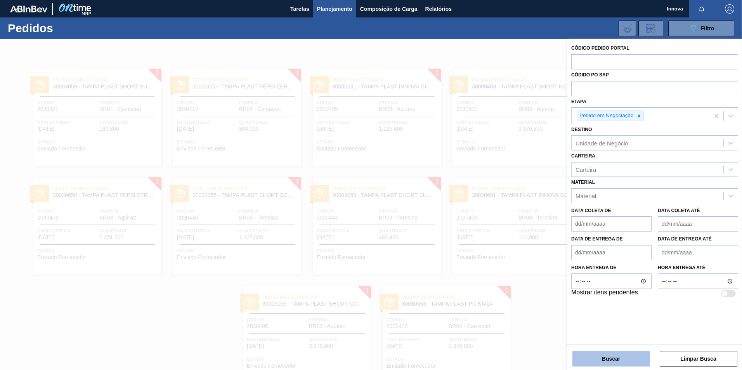
click at [593, 357] on button "Buscar" at bounding box center [611, 359] width 78 height 16
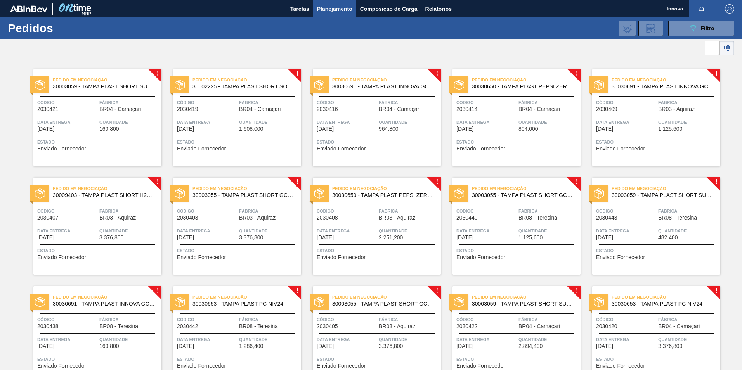
click at [111, 209] on span "Fábrica" at bounding box center [129, 211] width 60 height 8
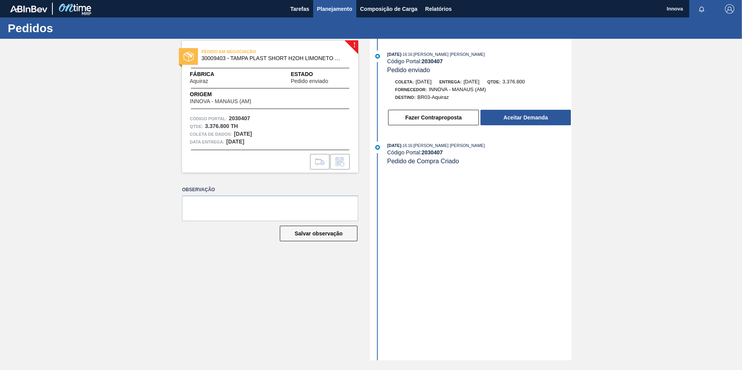
click at [330, 13] on span "Planejamento" at bounding box center [334, 8] width 35 height 9
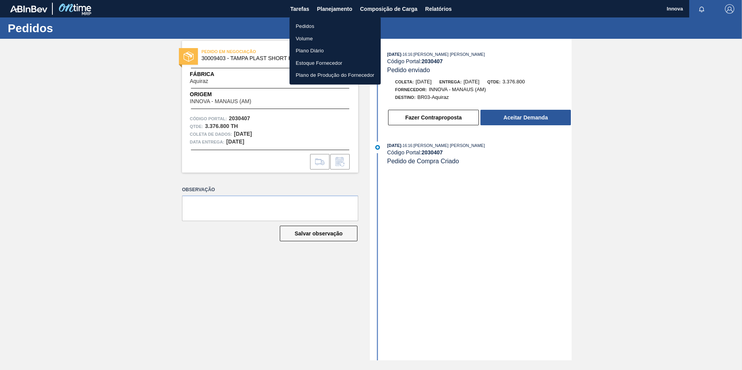
click at [309, 26] on li "Pedidos" at bounding box center [334, 26] width 91 height 12
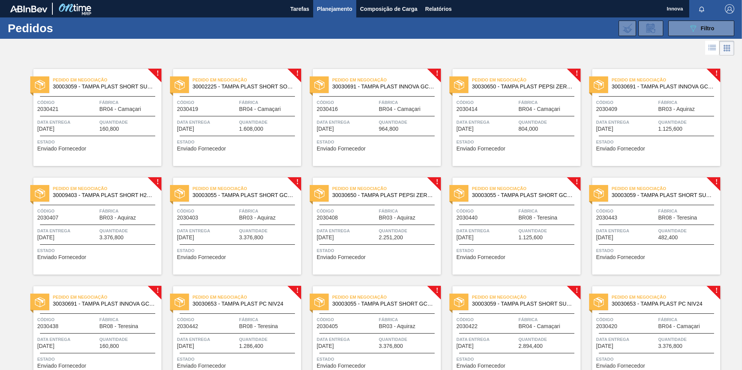
click at [644, 129] on div "Data entrega [DATE]" at bounding box center [626, 125] width 60 height 14
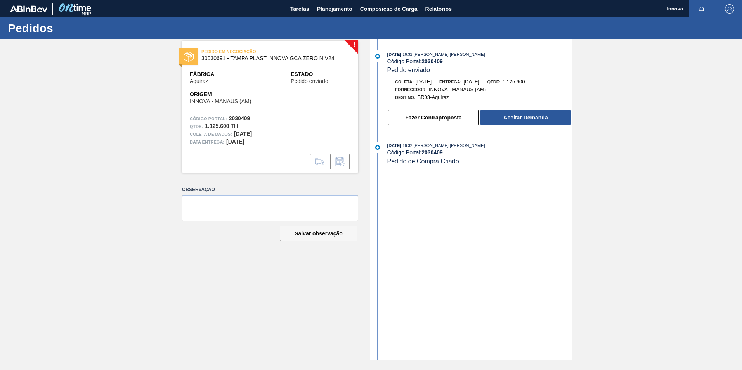
click at [523, 108] on div "Fazer Contraproposta Aceitar Demanda" at bounding box center [472, 115] width 200 height 21
click at [525, 119] on button "Aceitar Demanda" at bounding box center [525, 118] width 90 height 16
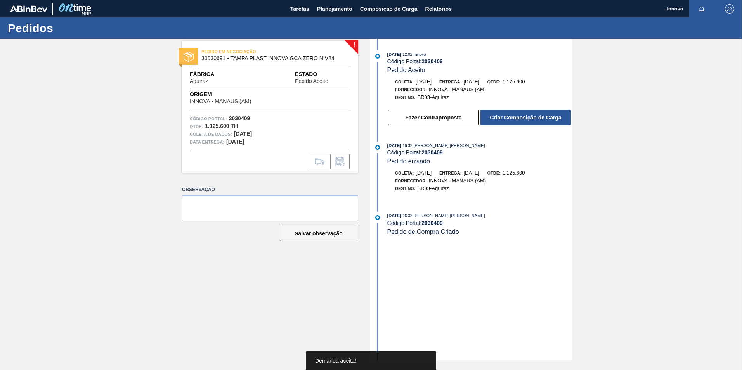
click at [524, 118] on button "Criar Composição de Carga" at bounding box center [525, 118] width 90 height 16
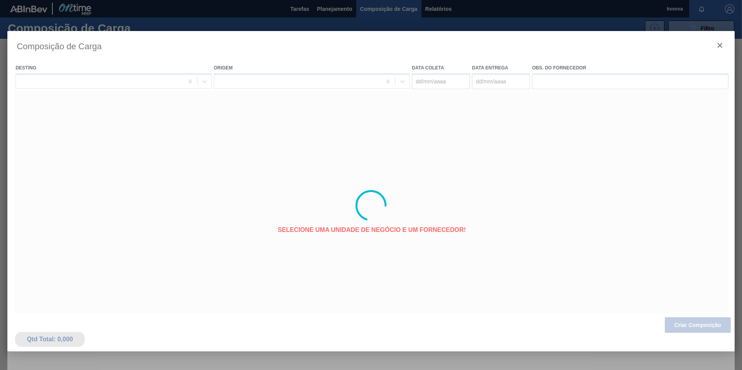
type coleta "[DATE]"
type entrega "[DATE]"
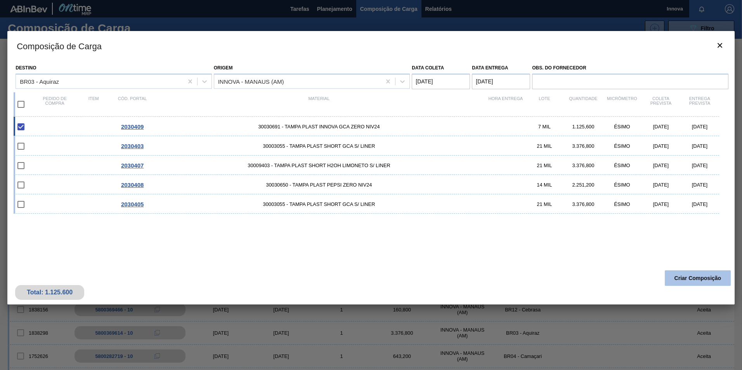
click at [685, 281] on button "Criar Composição" at bounding box center [697, 278] width 66 height 16
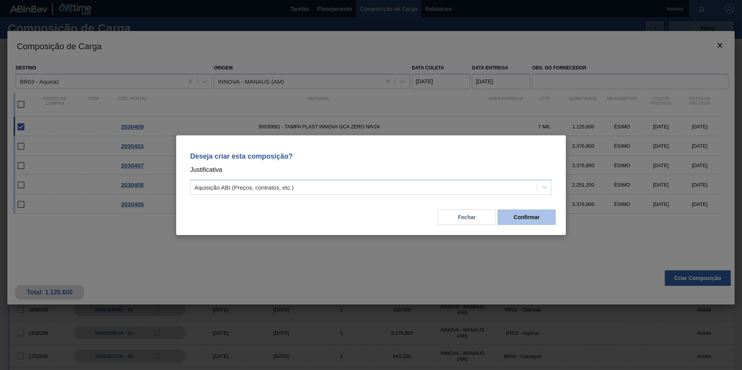
click at [543, 214] on button "Confirmar" at bounding box center [526, 217] width 58 height 16
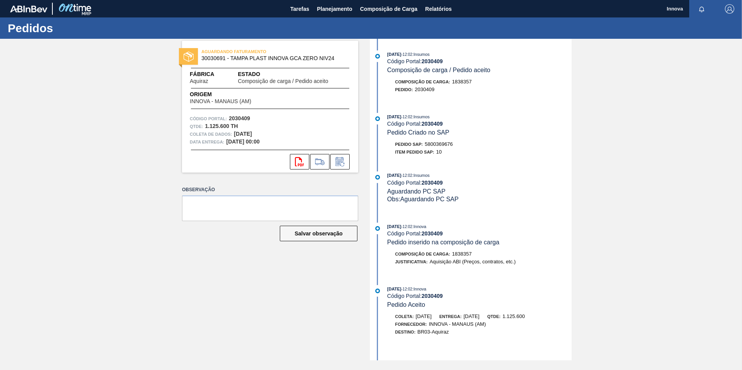
click at [446, 145] on span "5800369676" at bounding box center [439, 144] width 28 height 6
copy span "5800369676"
click at [432, 123] on strong "2030409" at bounding box center [431, 124] width 21 height 6
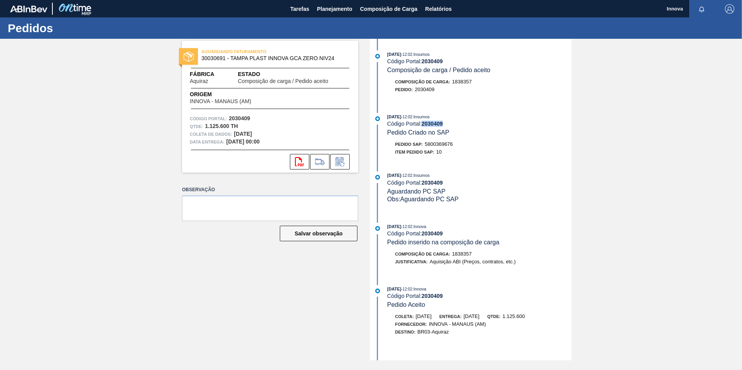
copy strong "2030409"
click at [337, 7] on span "Planejamento" at bounding box center [334, 8] width 35 height 9
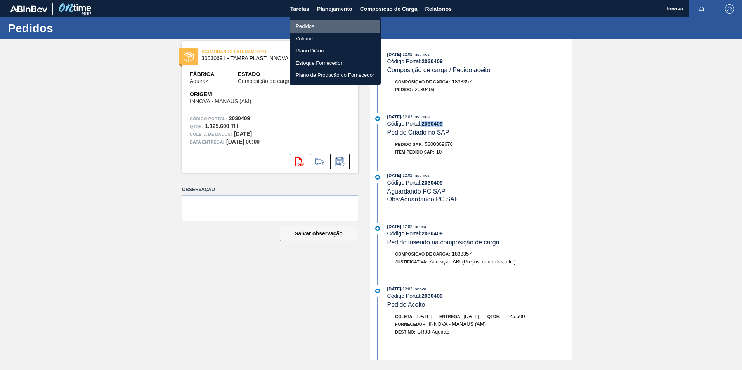
click at [311, 26] on li "Pedidos" at bounding box center [334, 26] width 91 height 12
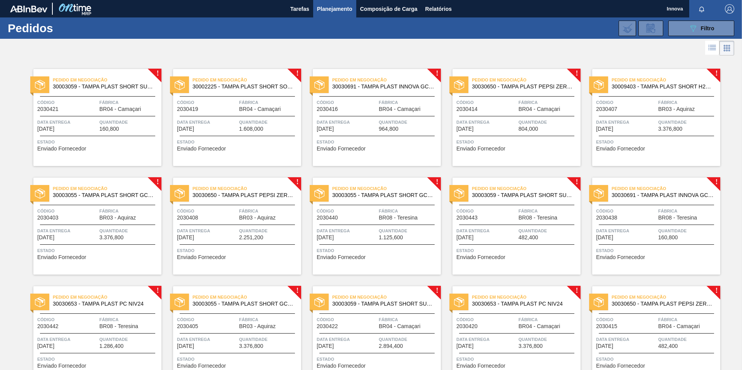
click at [219, 218] on div "Código 2030408" at bounding box center [207, 214] width 60 height 14
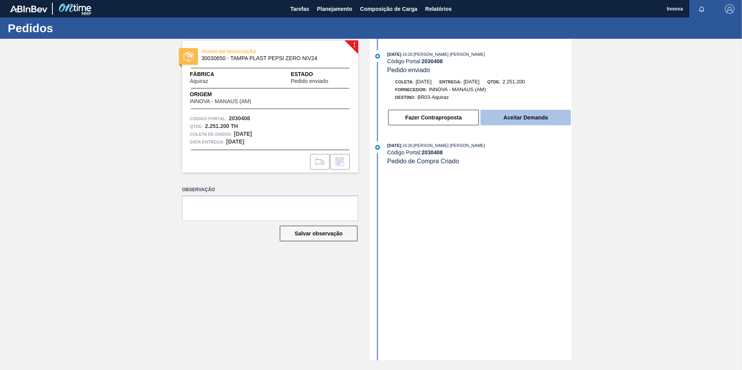
click at [530, 121] on button "Aceitar Demanda" at bounding box center [525, 118] width 90 height 16
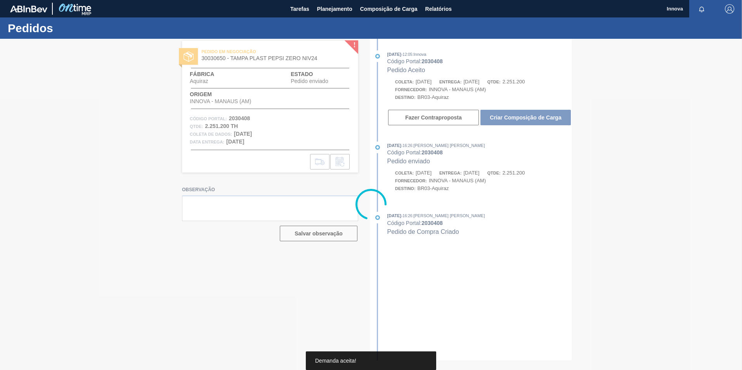
click at [519, 115] on div at bounding box center [371, 204] width 742 height 331
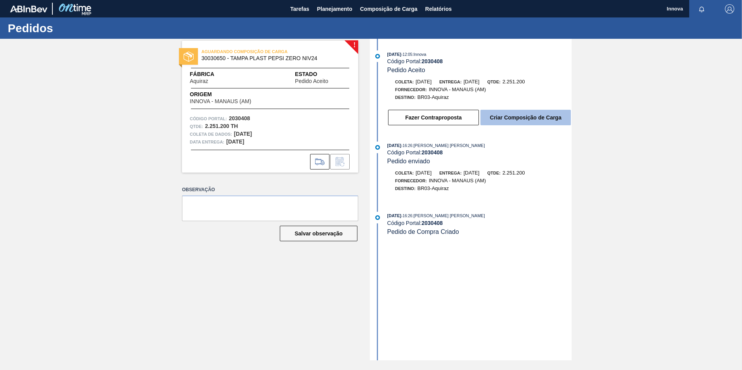
click at [519, 114] on button "Criar Composição de Carga" at bounding box center [525, 118] width 90 height 16
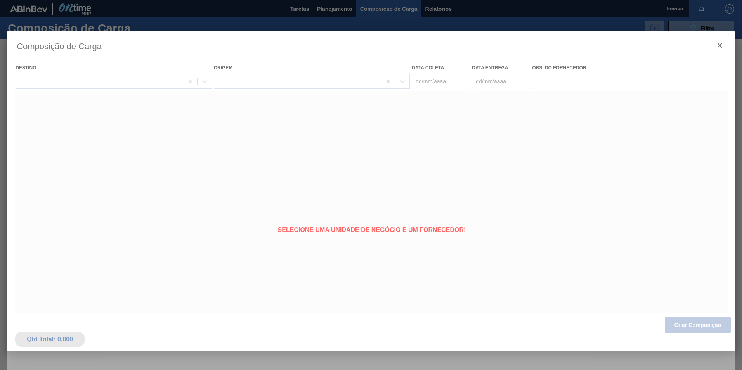
type coleta "[DATE]"
type entrega "[DATE]"
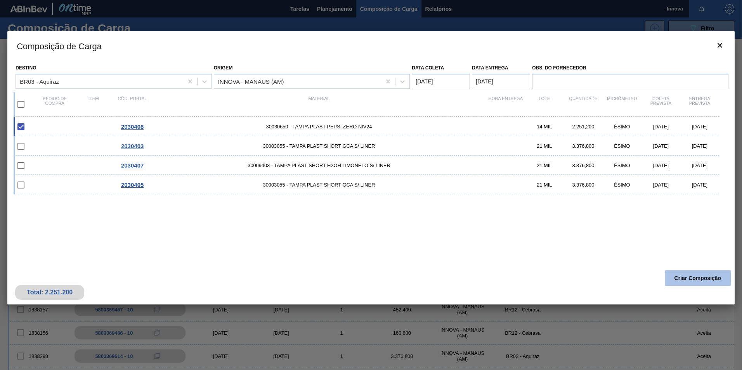
click at [690, 281] on button "Criar Composição" at bounding box center [697, 278] width 66 height 16
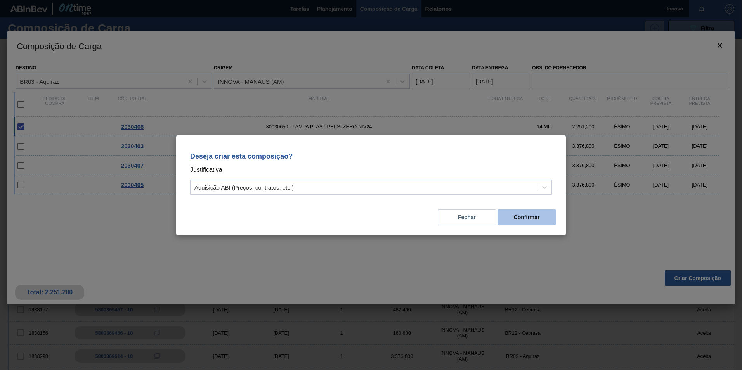
click at [537, 217] on button "Confirmar" at bounding box center [526, 217] width 58 height 16
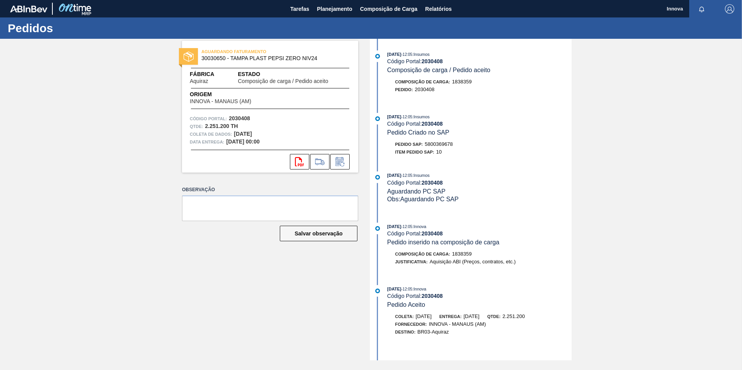
click at [436, 141] on span "5800369678" at bounding box center [439, 144] width 28 height 6
copy span "5800369678"
click at [424, 124] on strong "2030408" at bounding box center [431, 124] width 21 height 6
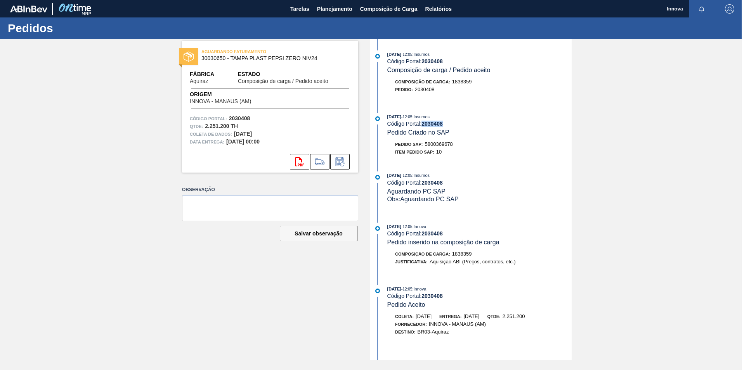
copy strong "2030408"
click at [339, 13] on span "Planejamento" at bounding box center [334, 8] width 35 height 9
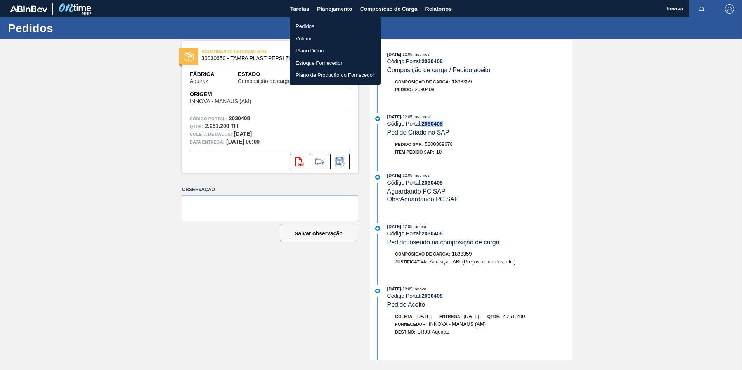
click at [306, 27] on li "Pedidos" at bounding box center [334, 26] width 91 height 12
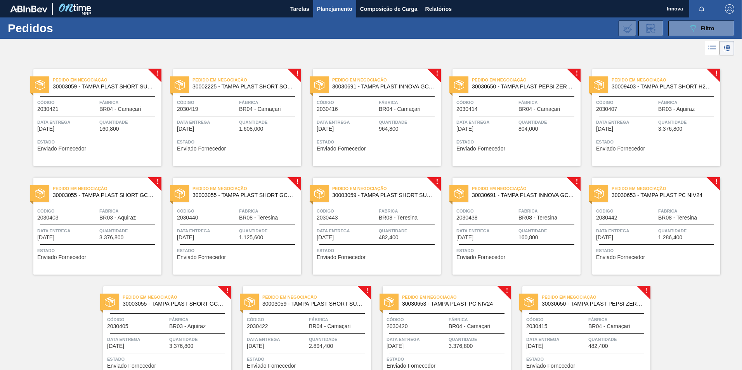
click at [641, 119] on span "Data entrega" at bounding box center [626, 122] width 60 height 8
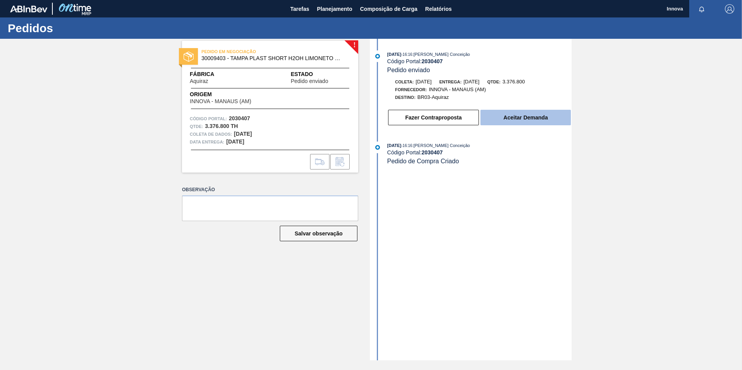
click at [501, 115] on button "Aceitar Demanda" at bounding box center [525, 118] width 90 height 16
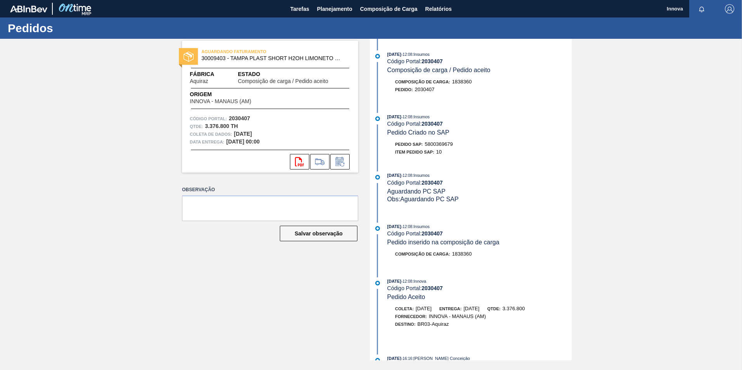
click at [449, 141] on div "Pedido SAP: 5800369679" at bounding box center [424, 144] width 58 height 8
copy span "5800369679"
click at [432, 124] on strong "2030407" at bounding box center [431, 124] width 21 height 6
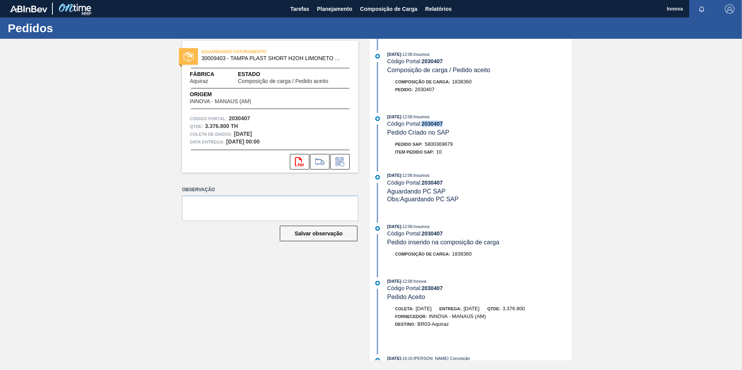
copy strong "2030407"
click at [156, 152] on div "AGUARDANDO FATURAMENTO 30009403 - TAMPA PLAST SHORT H2OH LIMONETO S/ LINER Fábr…" at bounding box center [371, 200] width 742 height 322
click at [343, 10] on span "Planejamento" at bounding box center [334, 8] width 35 height 9
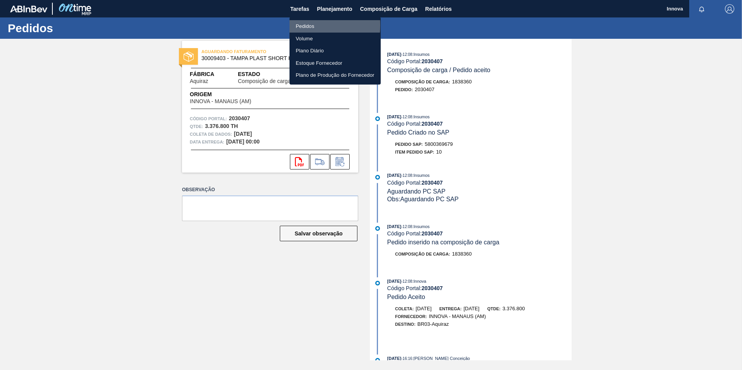
click at [303, 25] on li "Pedidos" at bounding box center [334, 26] width 91 height 12
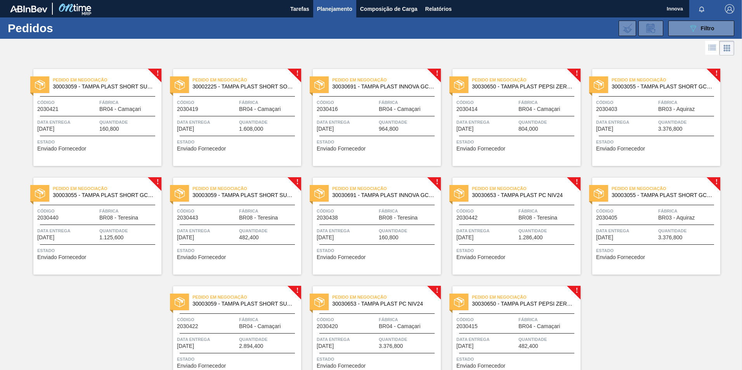
click at [645, 122] on span "Data entrega" at bounding box center [626, 122] width 60 height 8
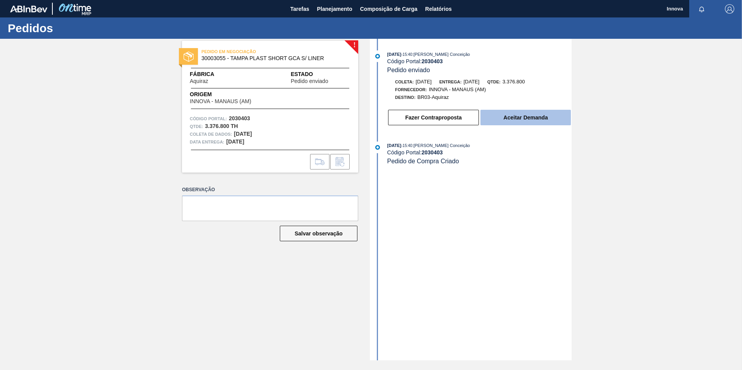
click at [526, 119] on button "Aceitar Demanda" at bounding box center [525, 118] width 90 height 16
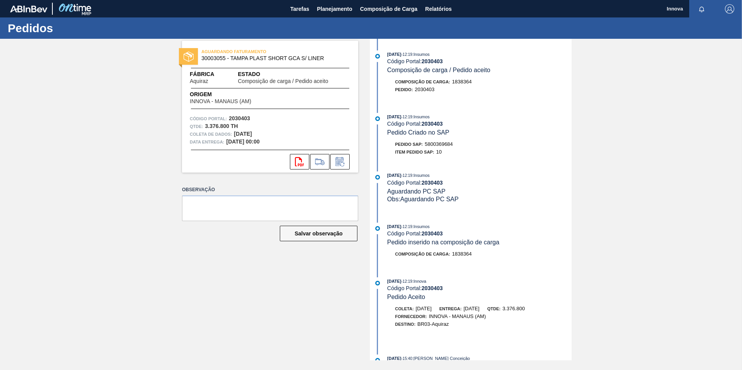
click at [432, 141] on div "Pedido SAP: 5800369684" at bounding box center [424, 144] width 58 height 8
copy span "5800369684"
click at [434, 125] on strong "2030403" at bounding box center [431, 124] width 21 height 6
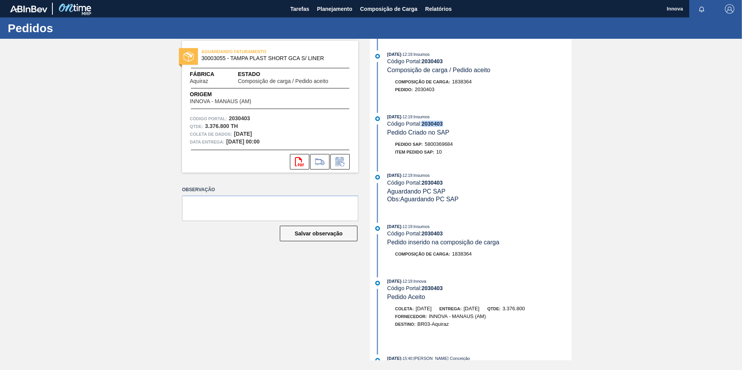
copy strong "2030403"
click at [337, 5] on span "Planejamento" at bounding box center [334, 8] width 35 height 9
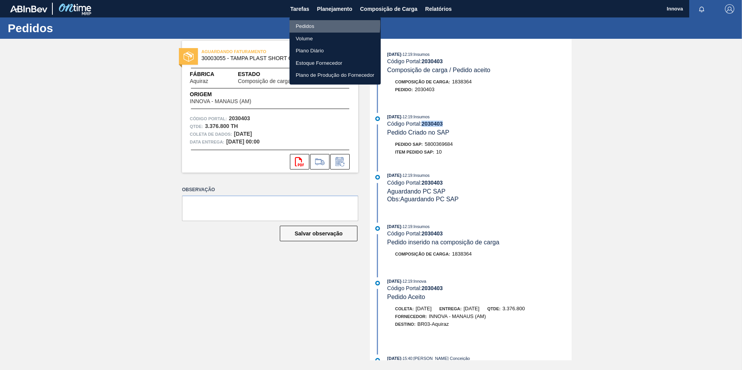
click at [316, 24] on li "Pedidos" at bounding box center [334, 26] width 91 height 12
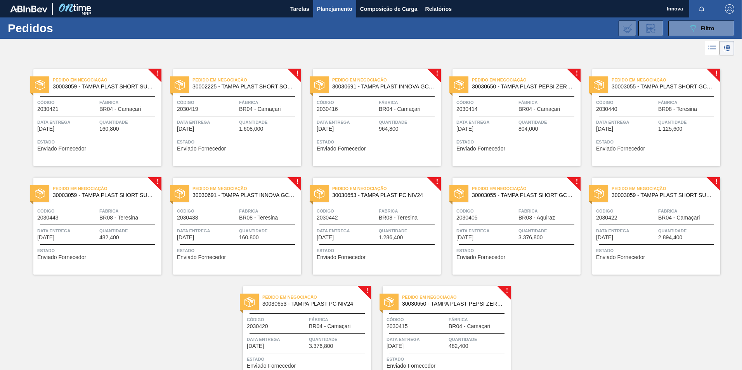
click at [514, 222] on div "Pedido em Negociação 30003055 - TAMPA PLAST SHORT GCA S/ LINER Código 2030405 F…" at bounding box center [516, 226] width 128 height 97
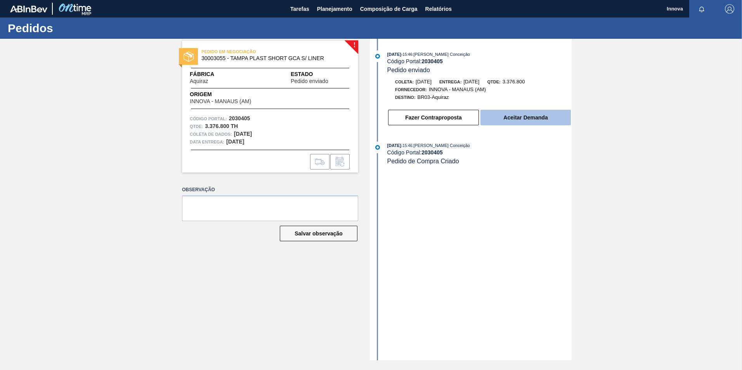
click at [499, 119] on button "Aceitar Demanda" at bounding box center [525, 118] width 90 height 16
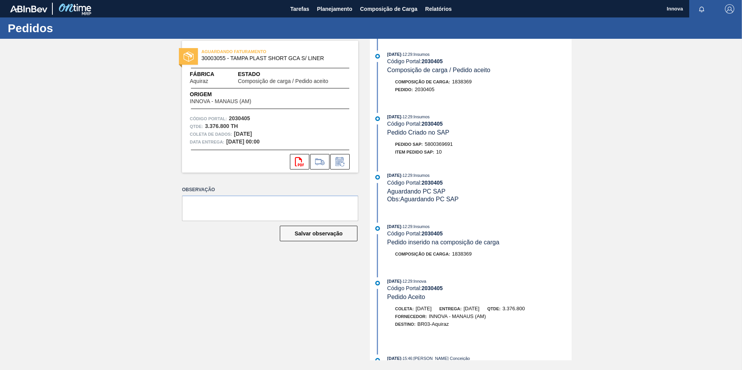
click at [432, 140] on div "[DATE] 12:29 : Insumos Código Portal: 2030405 Pedido Criado no SAP Pedido SAP: …" at bounding box center [472, 136] width 200 height 47
click at [432, 140] on div "15/09/2025 - 12:29 : Insumos Código Portal: 2030405 Pedido Criado no SAP Pedido…" at bounding box center [472, 136] width 200 height 47
copy span "5800369691"
click at [431, 122] on strong "2030405" at bounding box center [431, 124] width 21 height 6
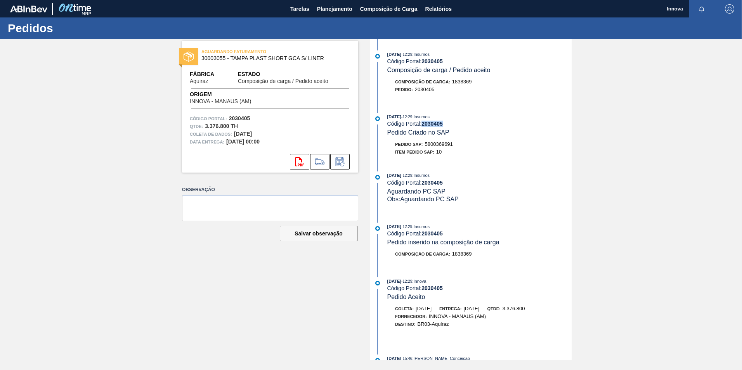
copy strong "2030405"
click at [337, 11] on span "Planejamento" at bounding box center [334, 8] width 35 height 9
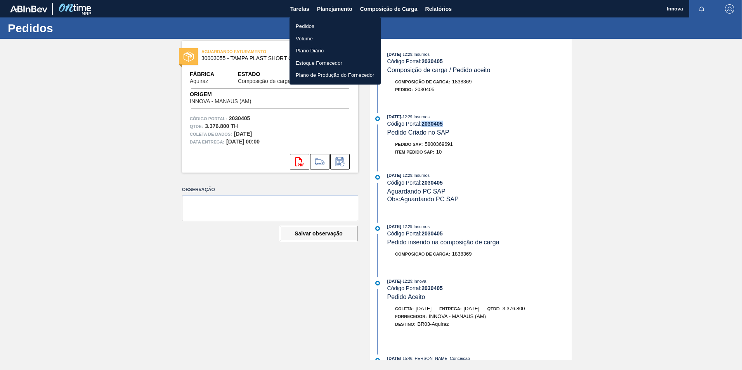
click at [310, 24] on li "Pedidos" at bounding box center [334, 26] width 91 height 12
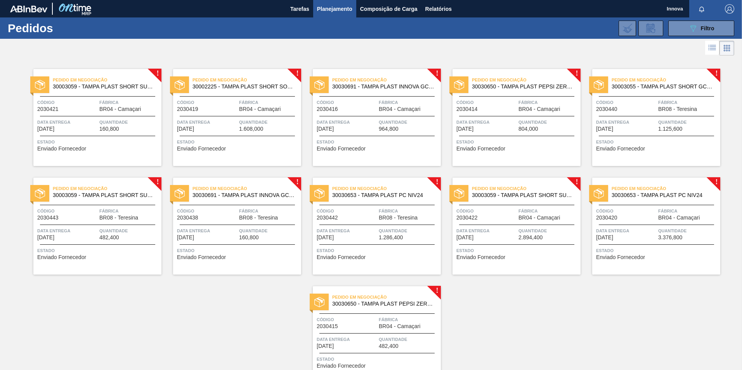
click at [648, 223] on div "Pedido em Negociação 30030653 - TAMPA PLAST PC NIV24 Código 2030420 Fábrica BR0…" at bounding box center [656, 226] width 128 height 97
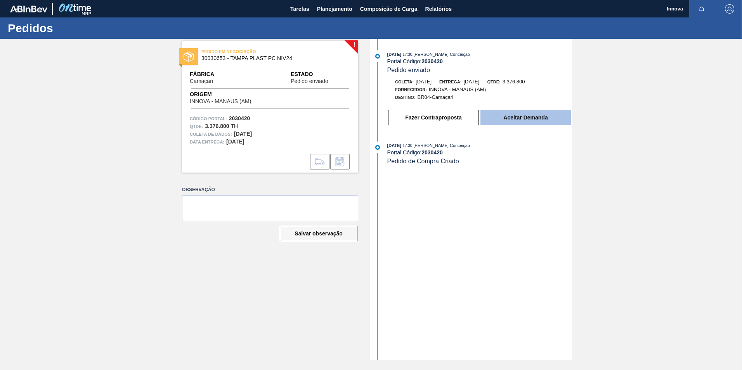
click at [503, 119] on button "Aceitar Demanda" at bounding box center [525, 118] width 90 height 16
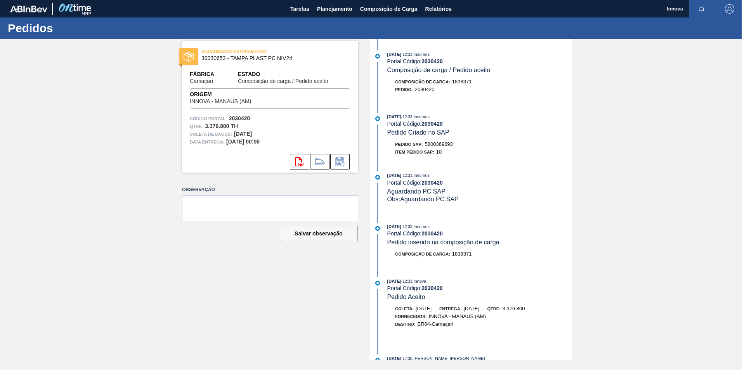
click at [445, 143] on span "5800369693" at bounding box center [439, 144] width 28 height 6
drag, startPoint x: 445, startPoint y: 143, endPoint x: 429, endPoint y: 147, distance: 16.4
click at [445, 142] on span "5800369693" at bounding box center [439, 144] width 28 height 6
copy span "5800369693"
click at [428, 124] on strong "2030420" at bounding box center [431, 124] width 21 height 6
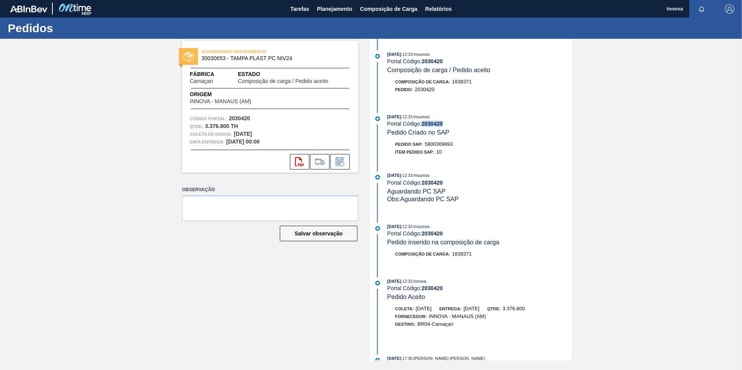
click at [428, 124] on strong "2030420" at bounding box center [431, 124] width 21 height 6
copy strong "2030420"
click at [332, 7] on span "Planejamento" at bounding box center [334, 8] width 35 height 9
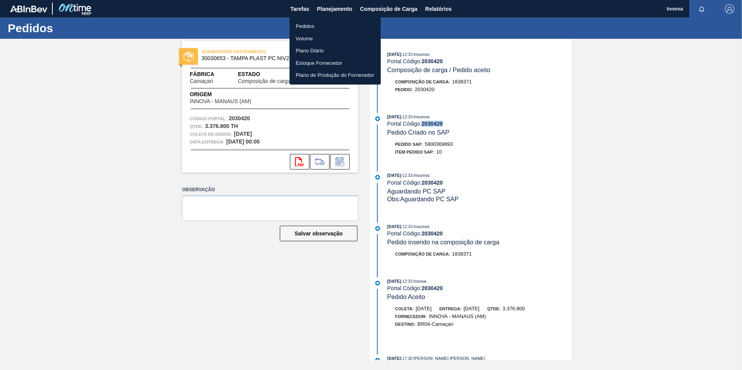
click at [316, 22] on li "Pedidos" at bounding box center [334, 26] width 91 height 12
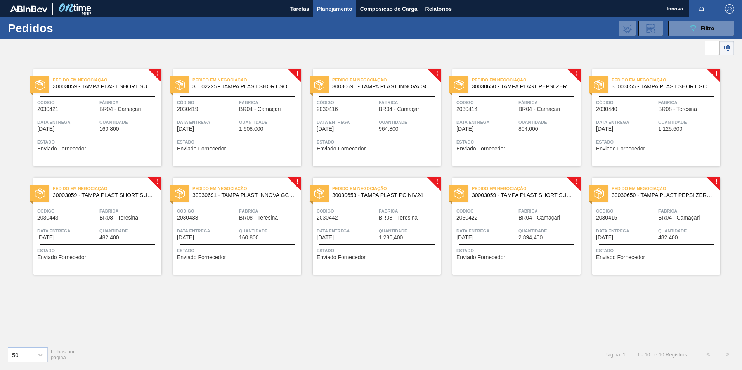
click at [643, 125] on span "Data entrega" at bounding box center [626, 122] width 60 height 8
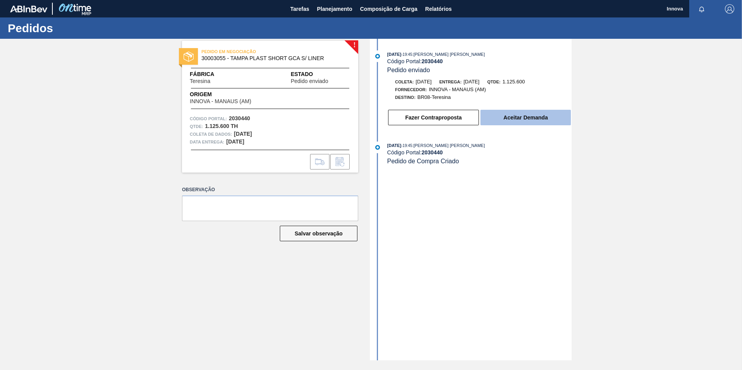
click at [522, 116] on button "Aceitar Demanda" at bounding box center [525, 118] width 90 height 16
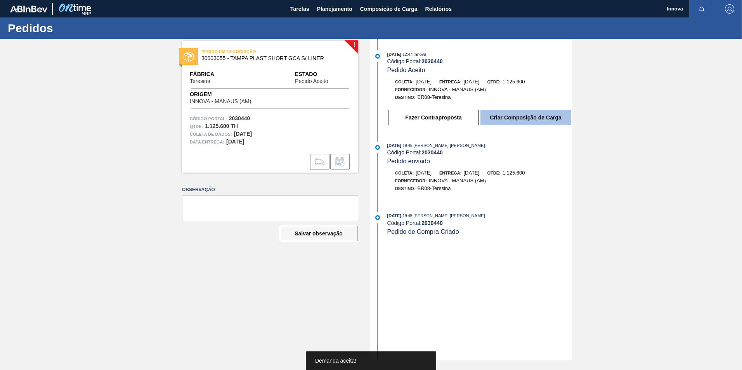
click at [524, 119] on button "Criar Composição de Carga" at bounding box center [525, 118] width 90 height 16
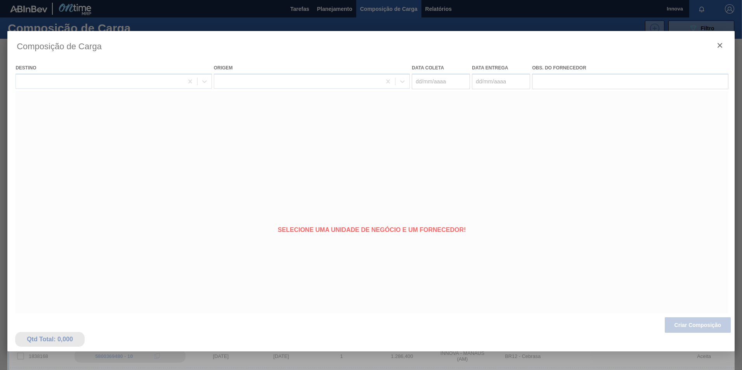
type coleta "[DATE]"
type entrega "[DATE]"
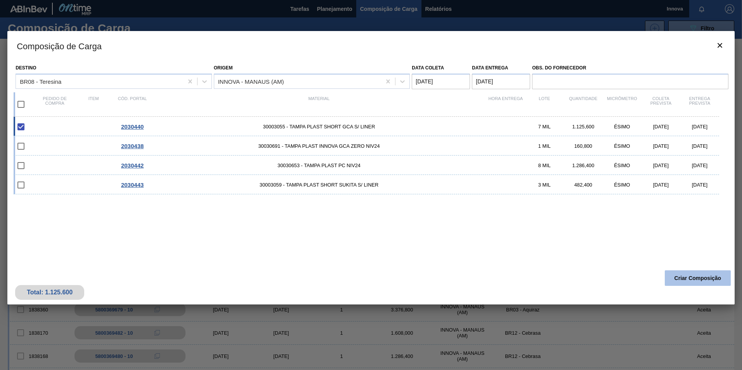
click at [702, 281] on button "Criar Composição" at bounding box center [697, 278] width 66 height 16
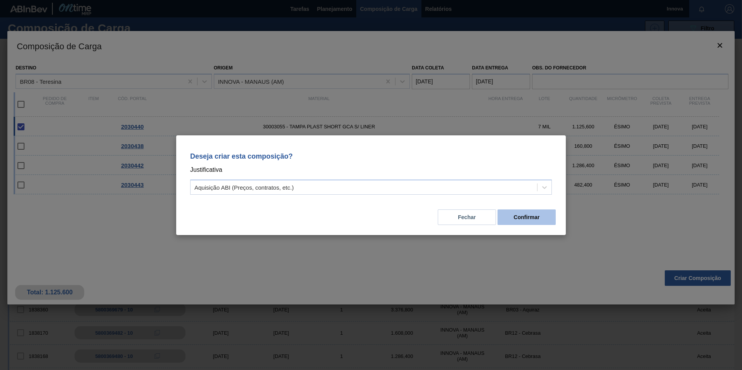
click at [504, 215] on button "Confirmar" at bounding box center [526, 217] width 58 height 16
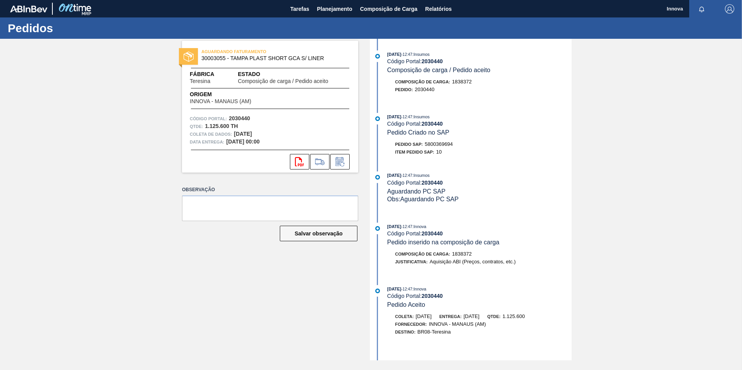
click at [441, 143] on span "5800369694" at bounding box center [439, 144] width 28 height 6
copy span "5800369694"
click at [433, 121] on strong "2030440" at bounding box center [431, 124] width 21 height 6
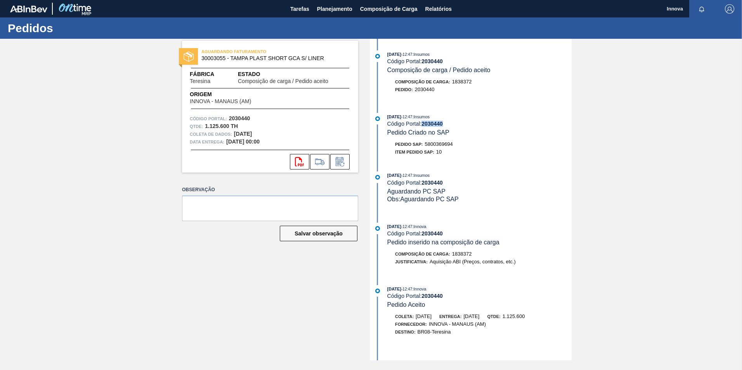
copy strong "2030440"
click at [324, 11] on span "Planejamento" at bounding box center [334, 8] width 35 height 9
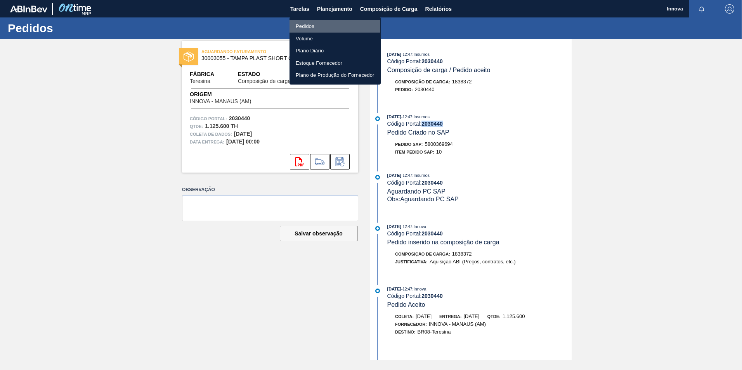
click at [309, 26] on li "Pedidos" at bounding box center [334, 26] width 91 height 12
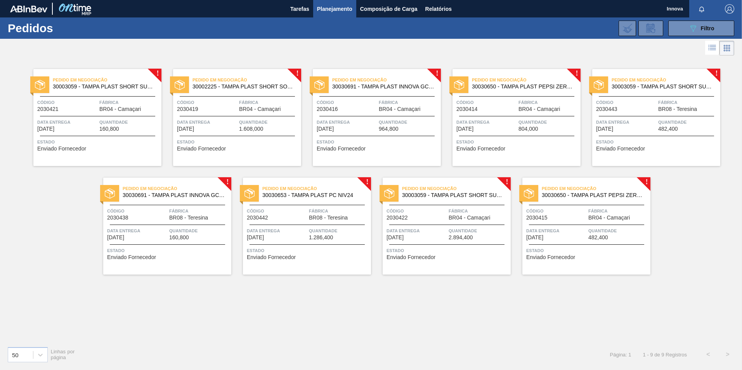
click at [658, 116] on div at bounding box center [655, 116] width 115 height 0
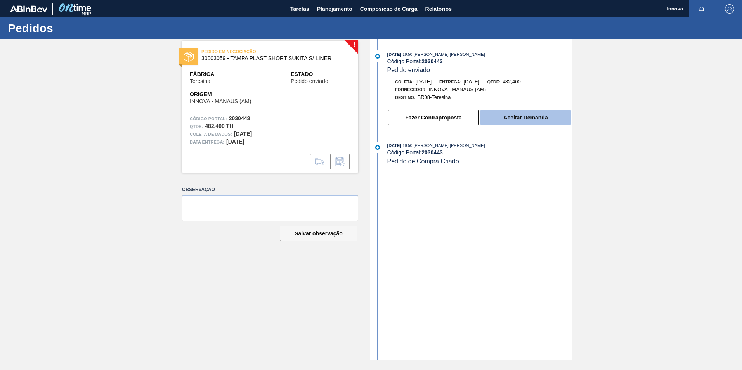
click at [538, 119] on button "Aceitar Demanda" at bounding box center [525, 118] width 90 height 16
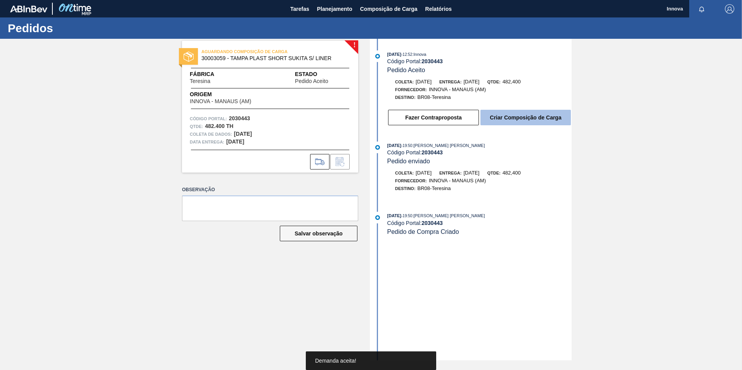
click at [521, 119] on button "Criar Composição de Carga" at bounding box center [525, 118] width 90 height 16
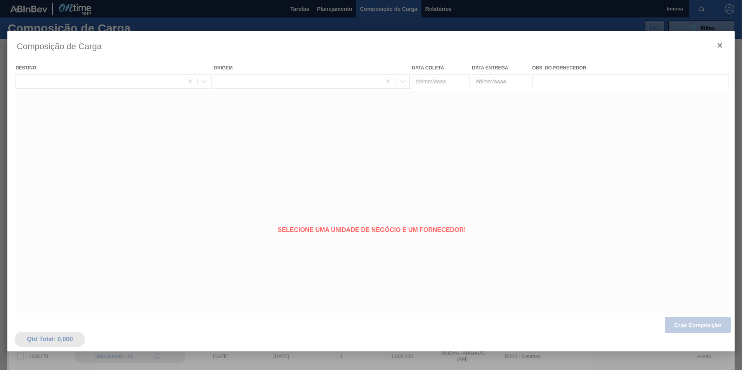
type coleta "[DATE]"
type entrega "[DATE]"
click at [696, 322] on div at bounding box center [370, 205] width 727 height 349
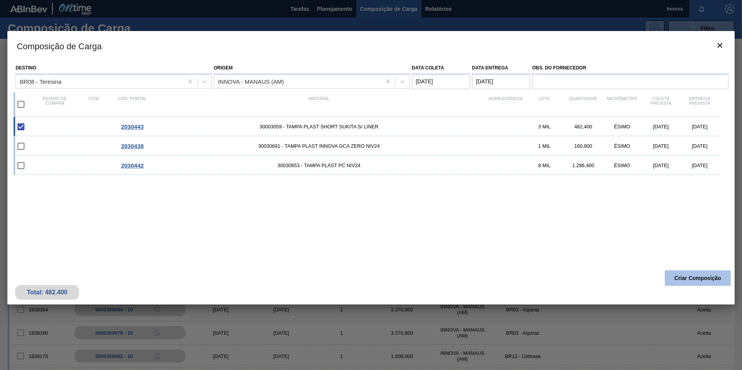
click at [690, 280] on button "Criar Composição" at bounding box center [697, 278] width 66 height 16
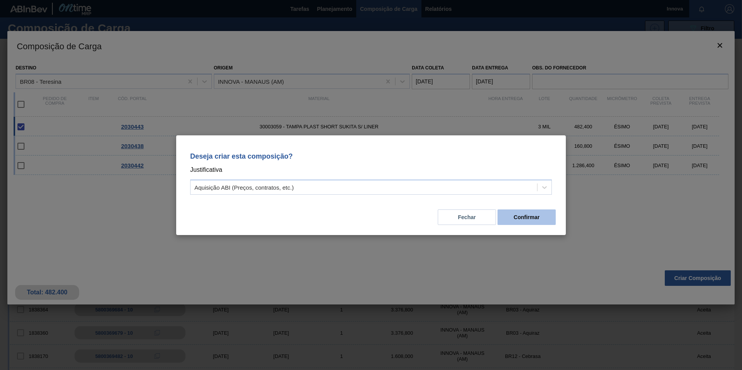
click at [549, 224] on button "Confirmar" at bounding box center [526, 217] width 58 height 16
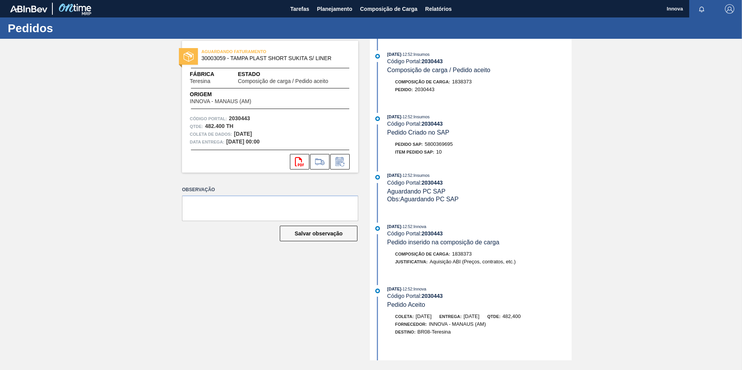
click at [435, 143] on span "5800369695" at bounding box center [439, 144] width 28 height 6
copy span "5800369695"
drag, startPoint x: 526, startPoint y: 112, endPoint x: 488, endPoint y: 122, distance: 40.0
click at [524, 113] on div "[DATE] 12:52 : Insumos Código Portal: 2030443 Composição de carga / Pedido acei…" at bounding box center [472, 200] width 200 height 322
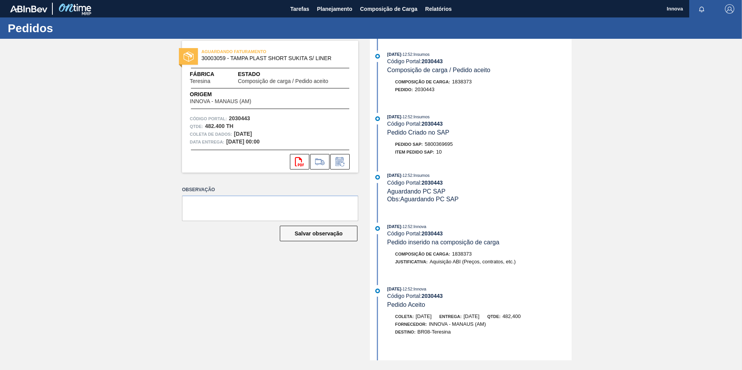
click at [437, 122] on strong "2030443" at bounding box center [431, 124] width 21 height 6
copy strong "2030443"
click at [331, 12] on span "Planejamento" at bounding box center [334, 8] width 35 height 9
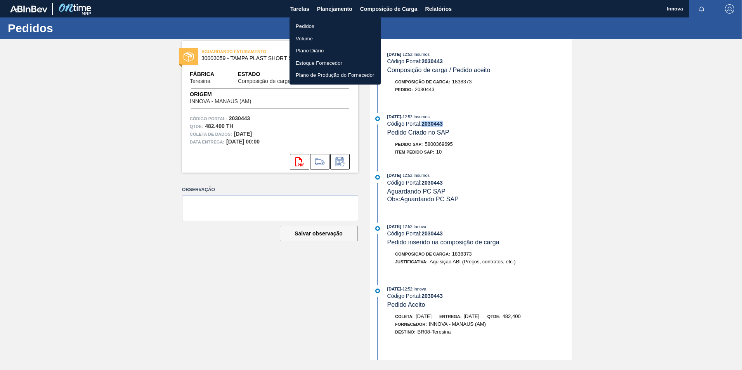
click at [295, 26] on li "Pedidos" at bounding box center [334, 26] width 91 height 12
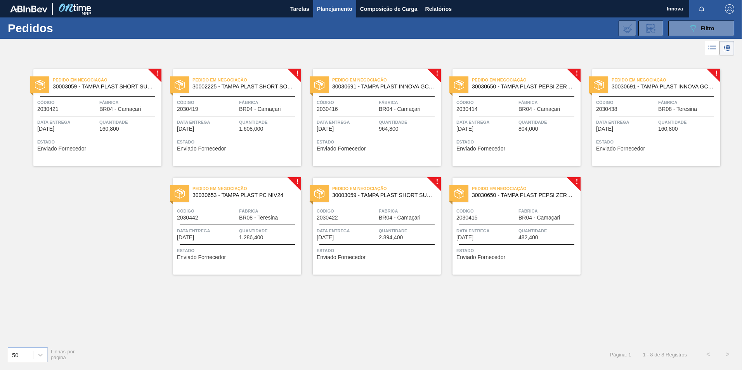
click at [634, 109] on div "Código 2030438" at bounding box center [626, 106] width 60 height 14
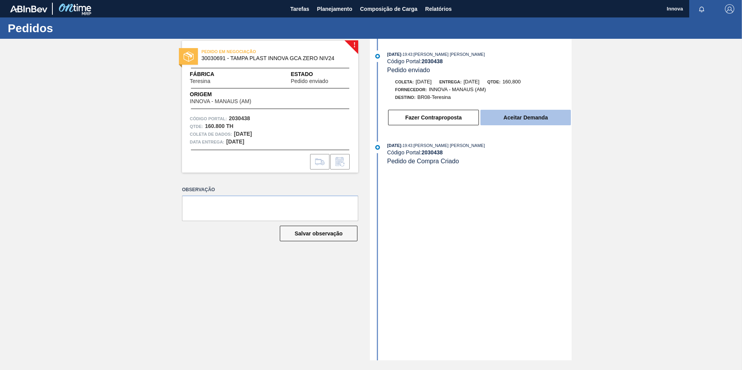
click at [533, 112] on button "Aceitar Demanda" at bounding box center [525, 118] width 90 height 16
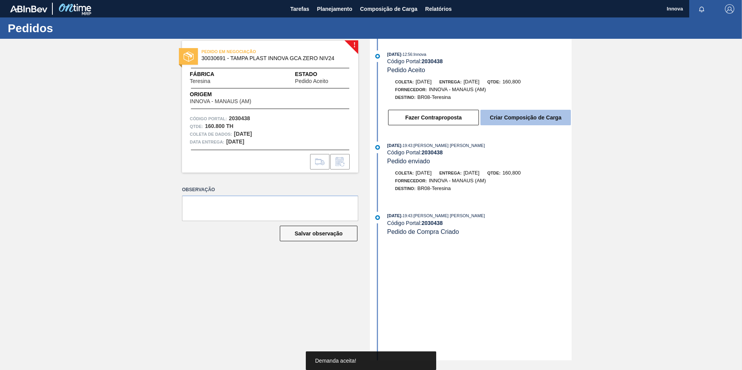
click at [520, 118] on button "Criar Composição de Carga" at bounding box center [525, 118] width 90 height 16
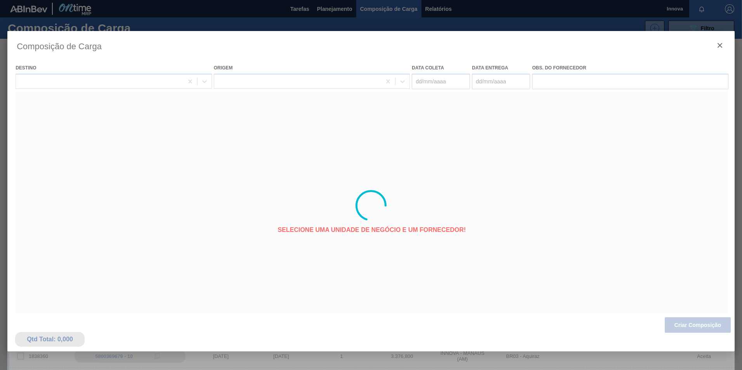
type coleta "[DATE]"
type entrega "[DATE]"
click at [691, 324] on div at bounding box center [370, 205] width 727 height 349
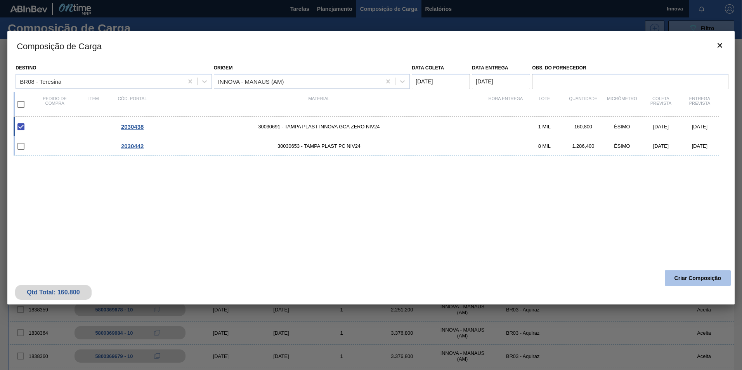
click at [685, 282] on button "Criar Composição" at bounding box center [697, 278] width 66 height 16
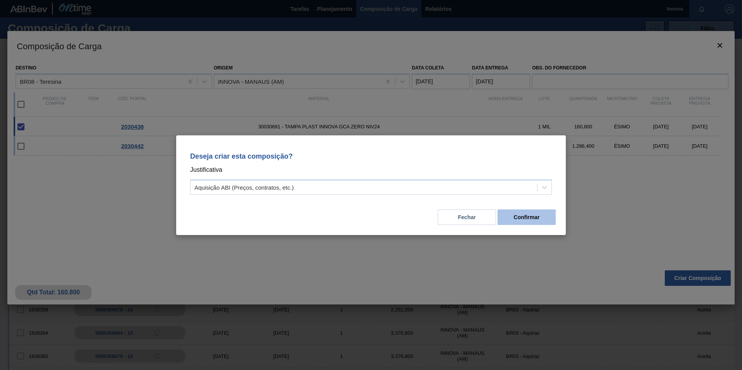
click at [525, 218] on button "Confirmar" at bounding box center [526, 217] width 58 height 16
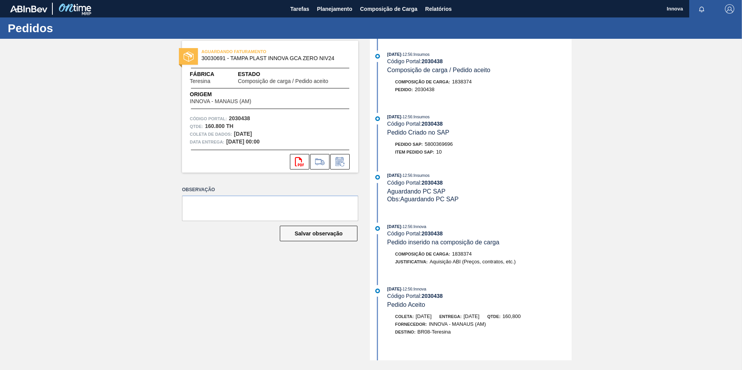
click at [440, 143] on span "5800369696" at bounding box center [439, 144] width 28 height 6
copy span "5800369696"
click at [428, 123] on strong "2030438" at bounding box center [431, 124] width 21 height 6
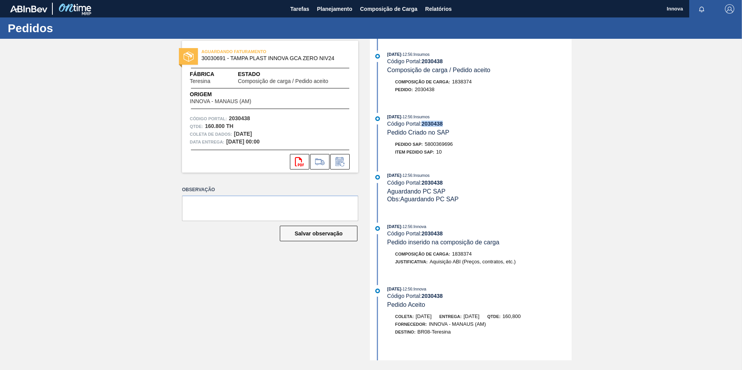
copy strong "2030438"
click at [348, 12] on span "Planejamento" at bounding box center [334, 8] width 35 height 9
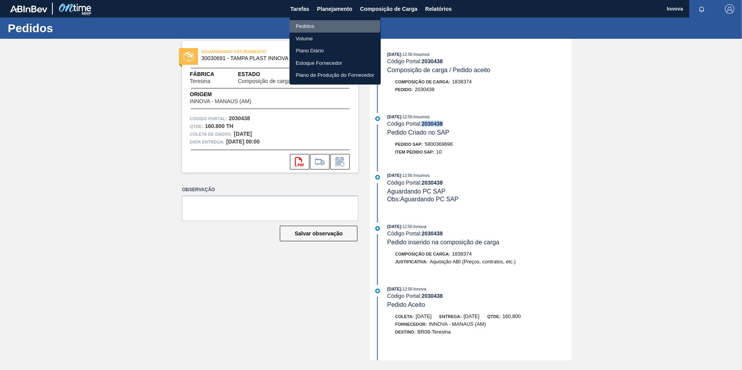
click at [314, 25] on li "Pedidos" at bounding box center [334, 26] width 91 height 12
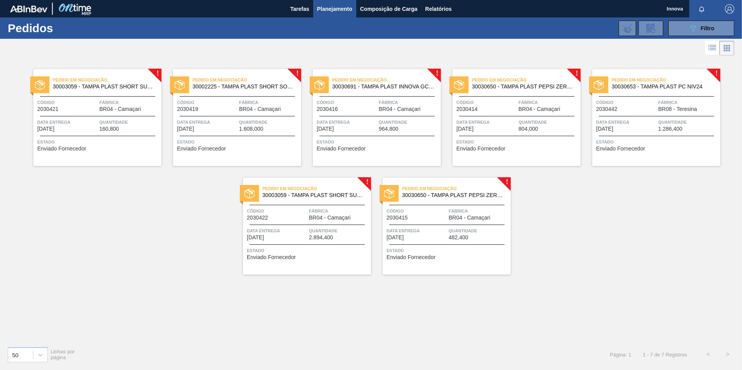
click at [644, 124] on span "Data entrega" at bounding box center [626, 122] width 60 height 8
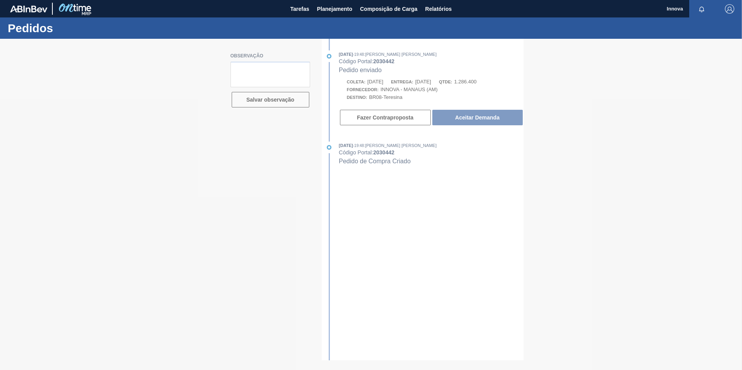
click at [484, 117] on div at bounding box center [371, 204] width 742 height 331
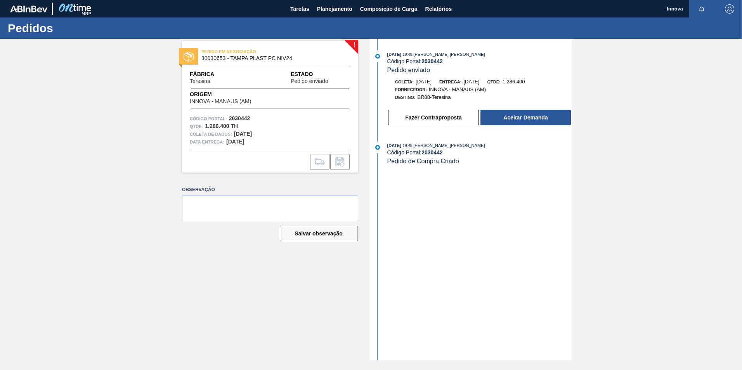
click at [488, 114] on button "Aceitar Demanda" at bounding box center [525, 118] width 90 height 16
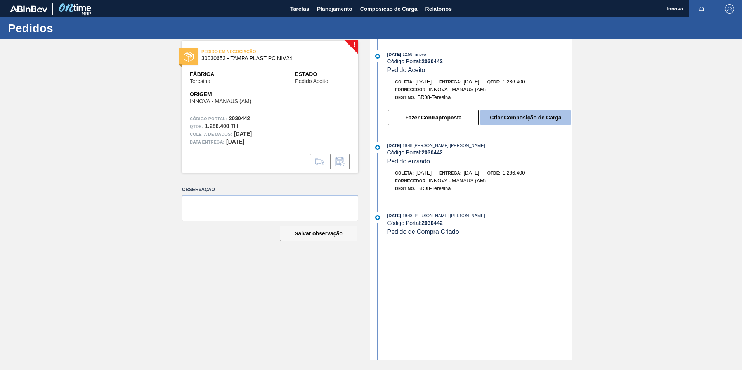
click at [525, 118] on button "Criar Composição de Carga" at bounding box center [525, 118] width 90 height 16
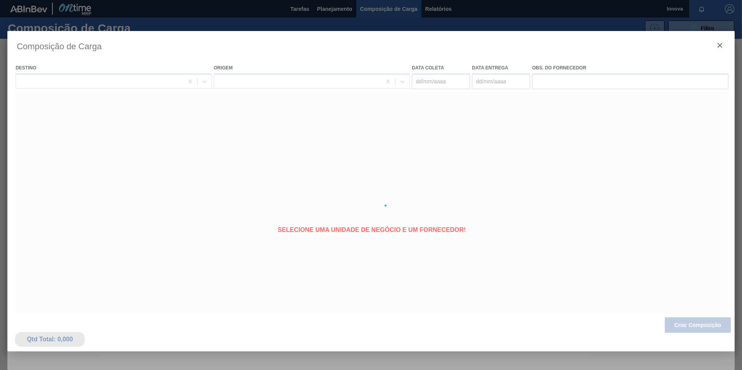
type coleta "[DATE]"
type entrega "[DATE]"
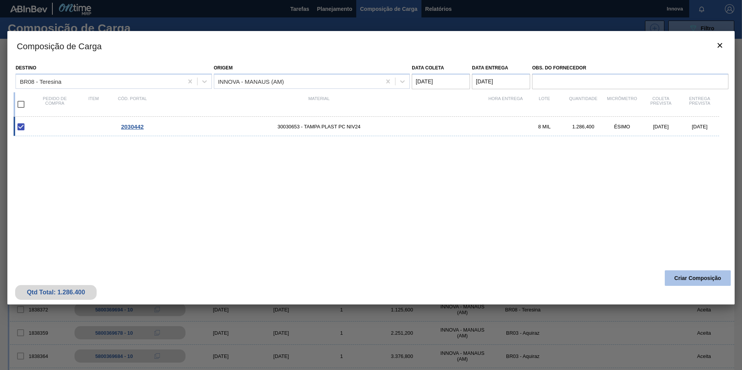
click at [693, 277] on button "Criar Composição" at bounding box center [697, 278] width 66 height 16
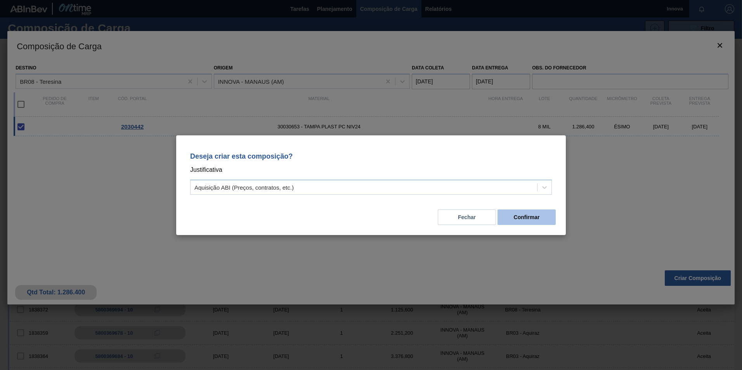
click at [528, 216] on button "Confirmar" at bounding box center [526, 217] width 58 height 16
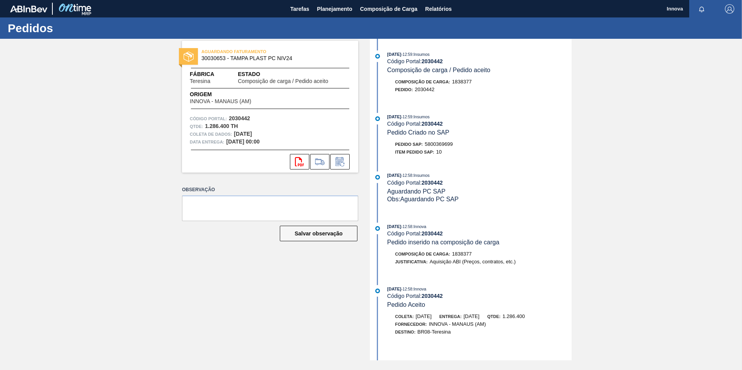
click at [433, 141] on div "Pedido SAP: 5800369699" at bounding box center [424, 144] width 58 height 8
copy span "5800369699"
click at [432, 123] on strong "2030442" at bounding box center [431, 124] width 21 height 6
drag, startPoint x: 432, startPoint y: 123, endPoint x: 405, endPoint y: 133, distance: 28.7
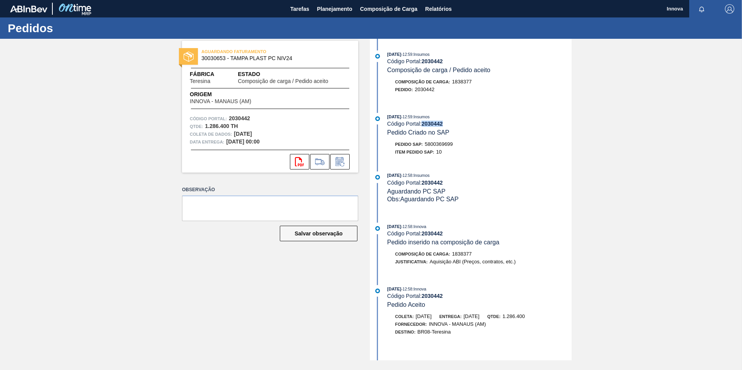
click at [432, 123] on strong "2030442" at bounding box center [431, 124] width 21 height 6
copy strong "2030442"
click at [337, 10] on span "Planejamento" at bounding box center [334, 8] width 35 height 9
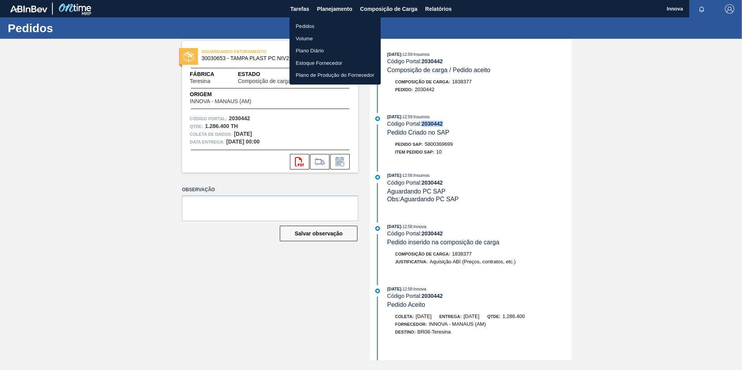
click at [315, 26] on li "Pedidos" at bounding box center [334, 26] width 91 height 12
